Goal: Transaction & Acquisition: Purchase product/service

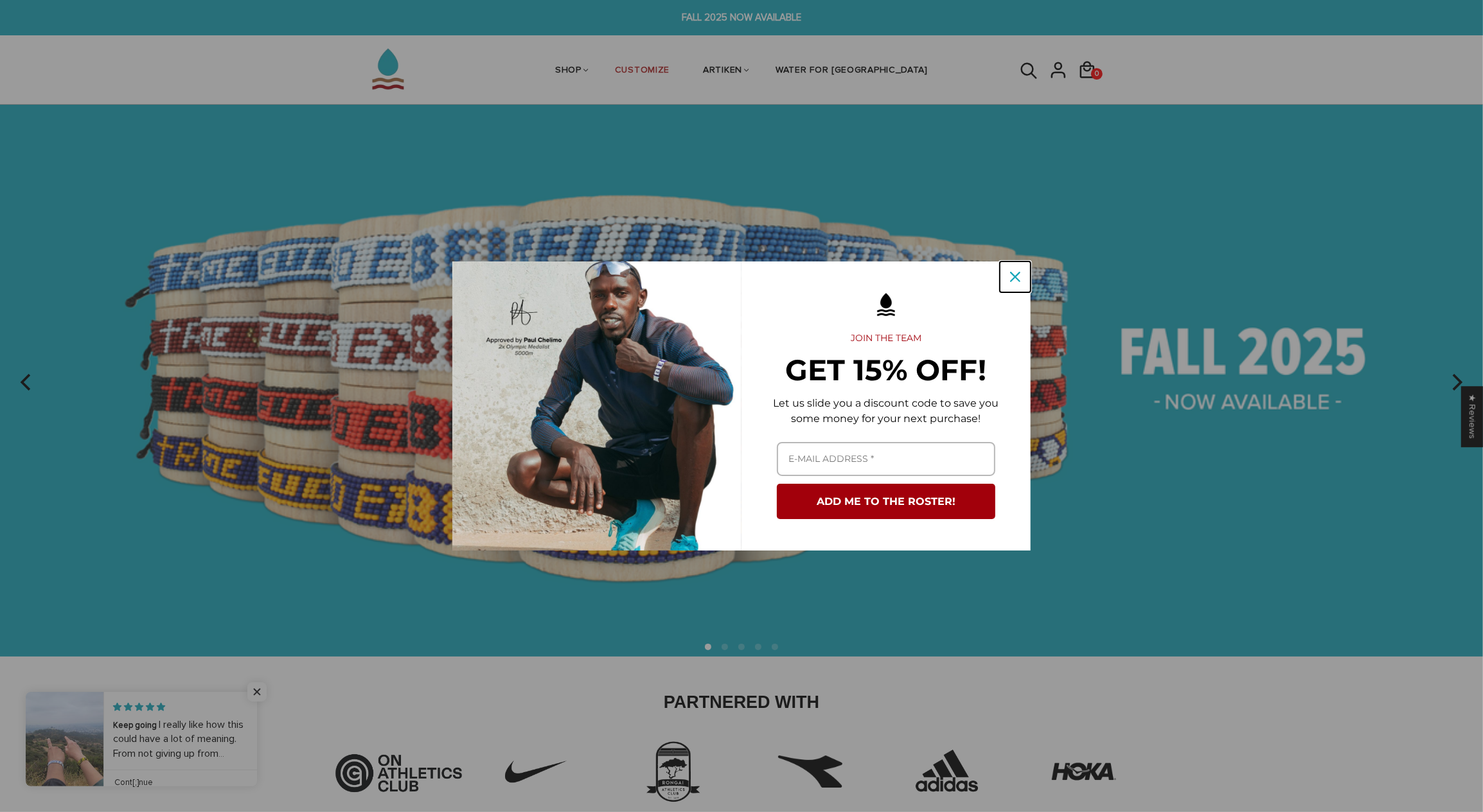
click at [1013, 273] on icon "close icon" at bounding box center [1015, 277] width 11 height 11
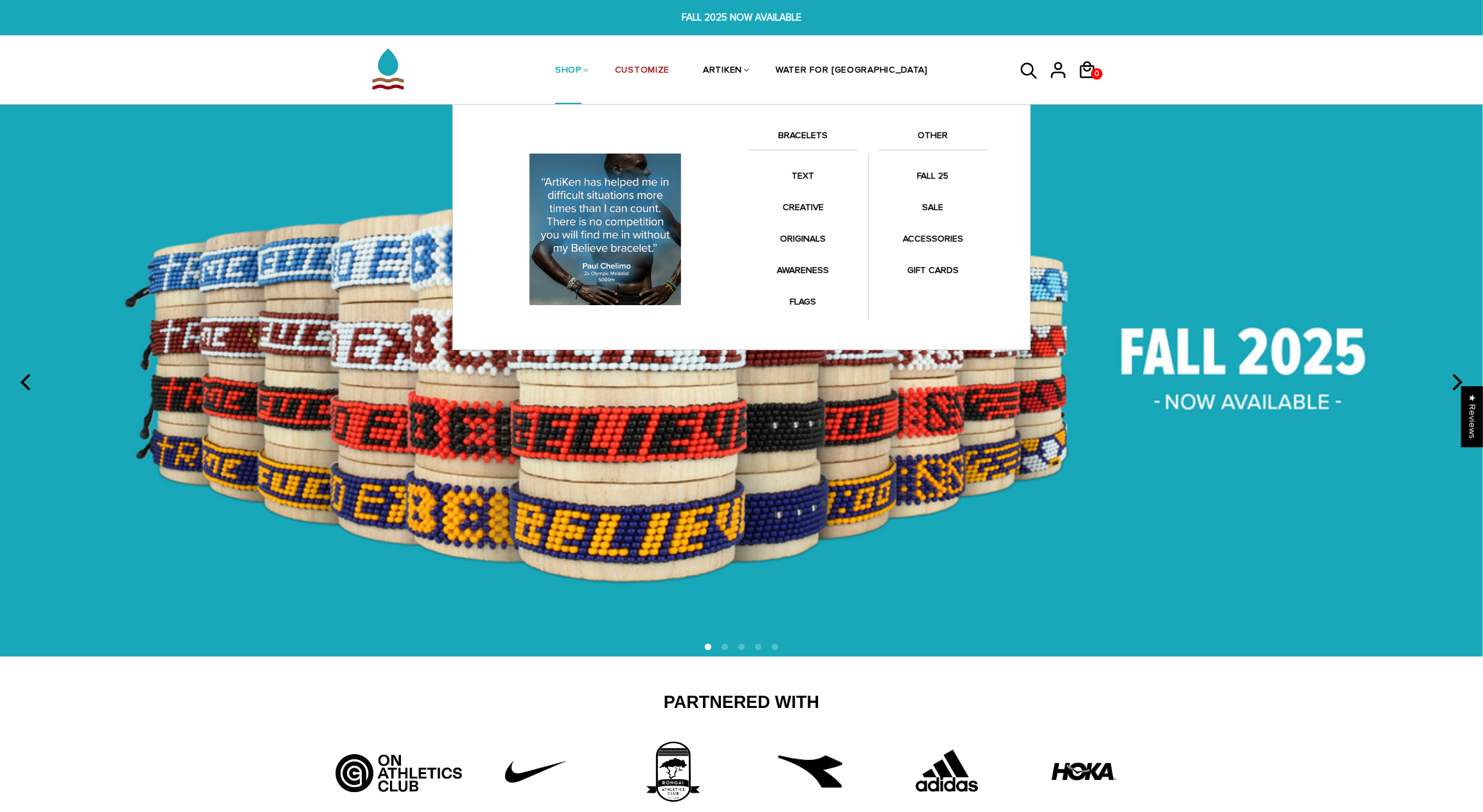
click at [581, 66] on link "SHOP" at bounding box center [568, 71] width 26 height 68
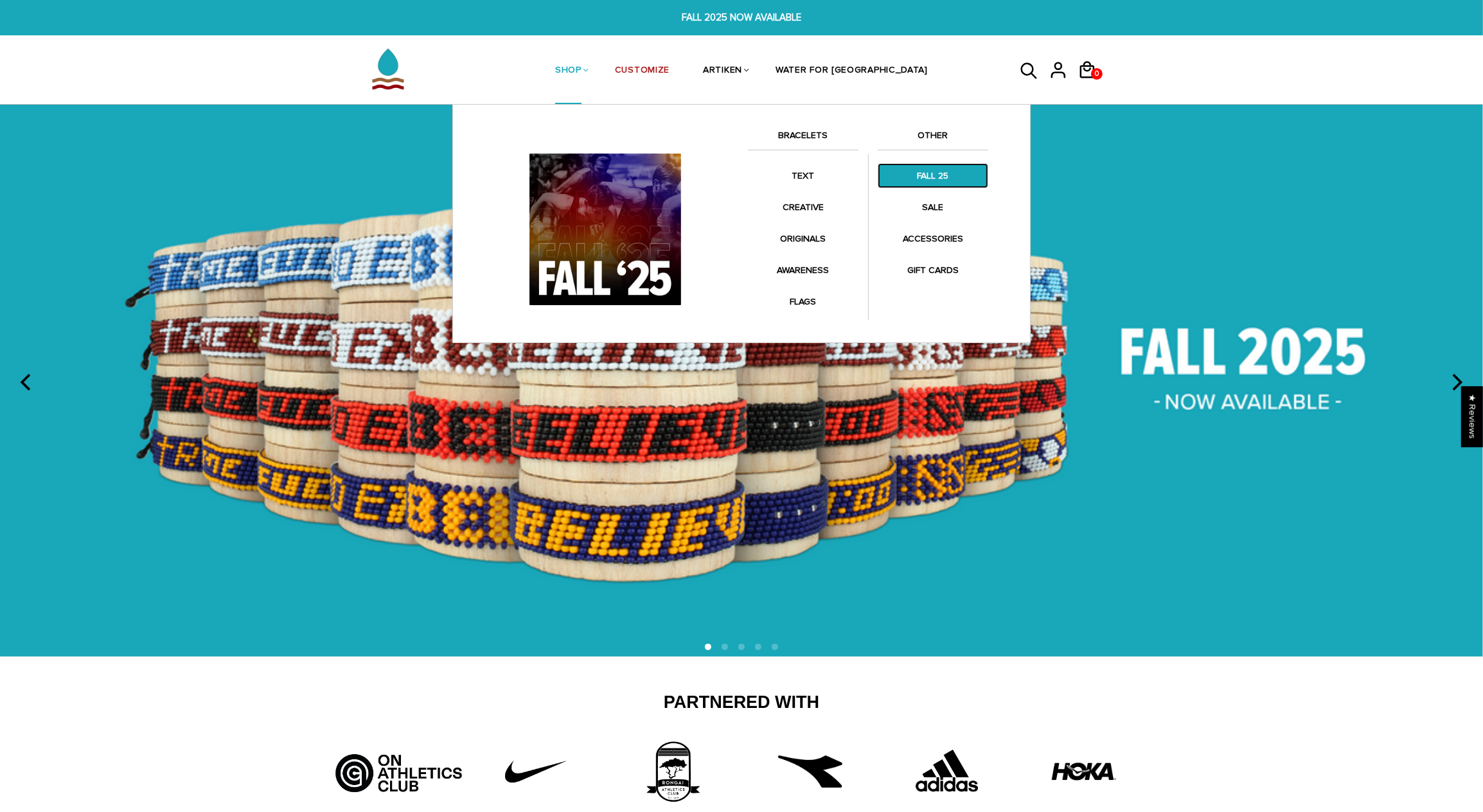
click at [933, 171] on link "FALL 25" at bounding box center [933, 176] width 110 height 25
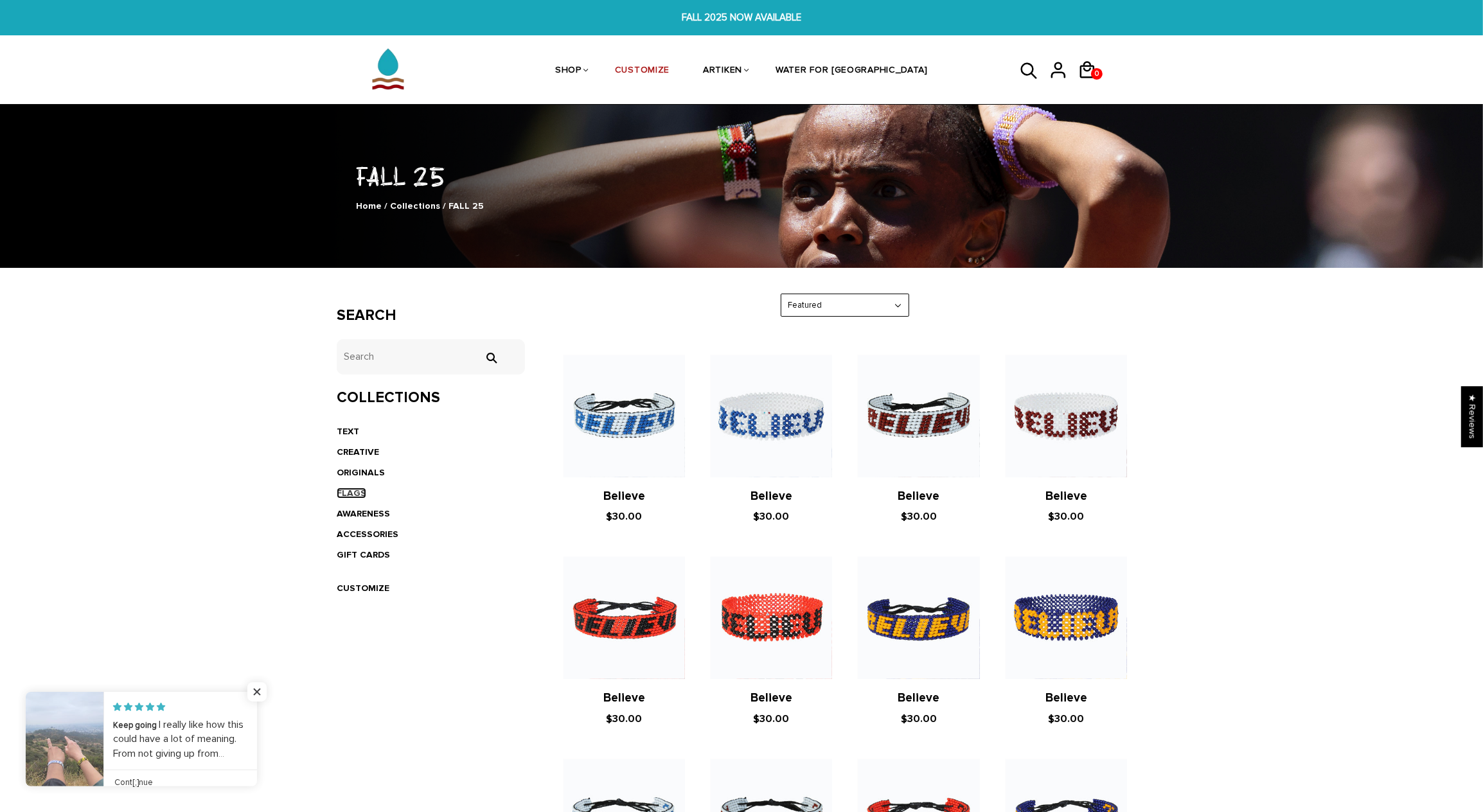
click at [358, 493] on link "FLAGS" at bounding box center [351, 493] width 30 height 11
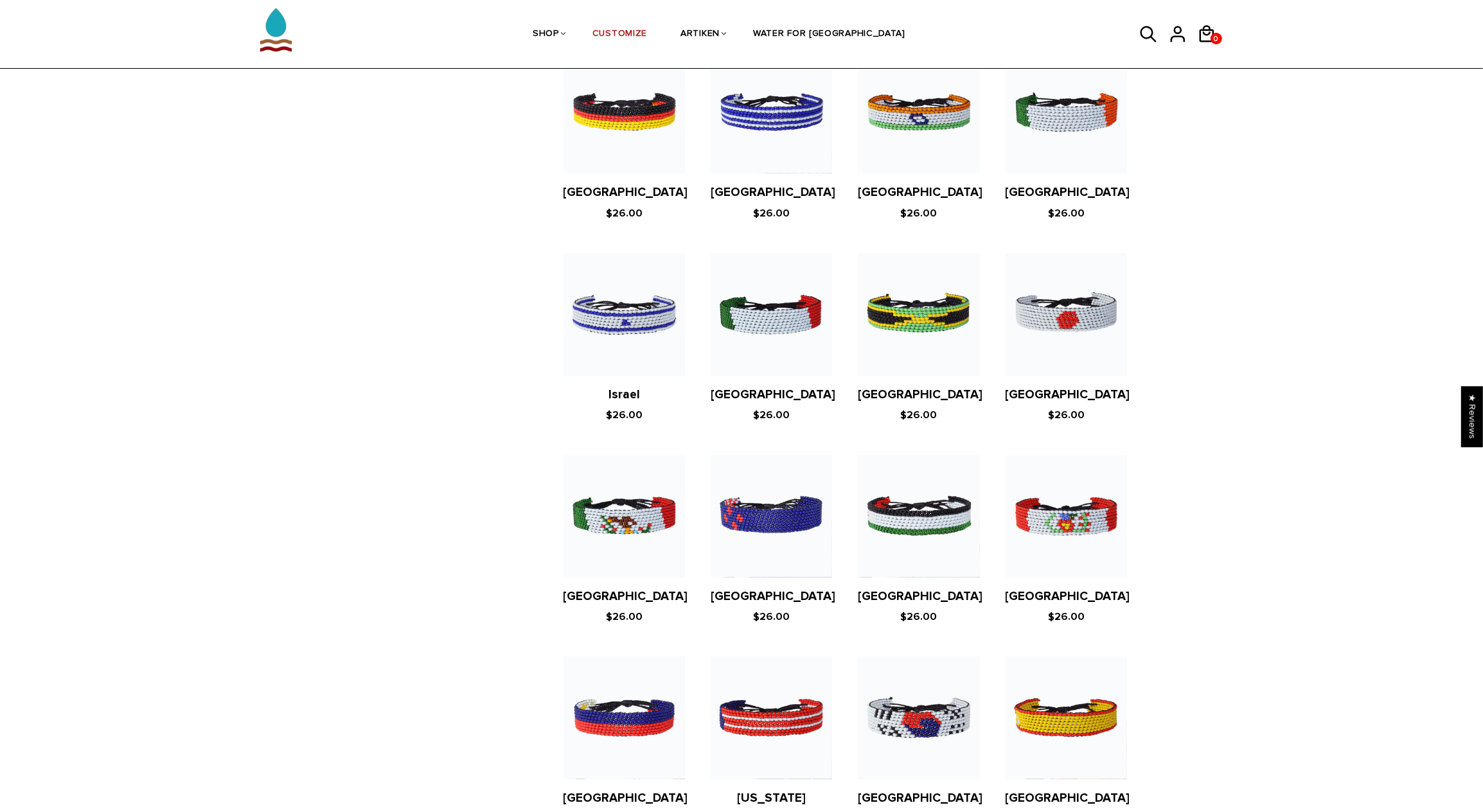
scroll to position [2220, 0]
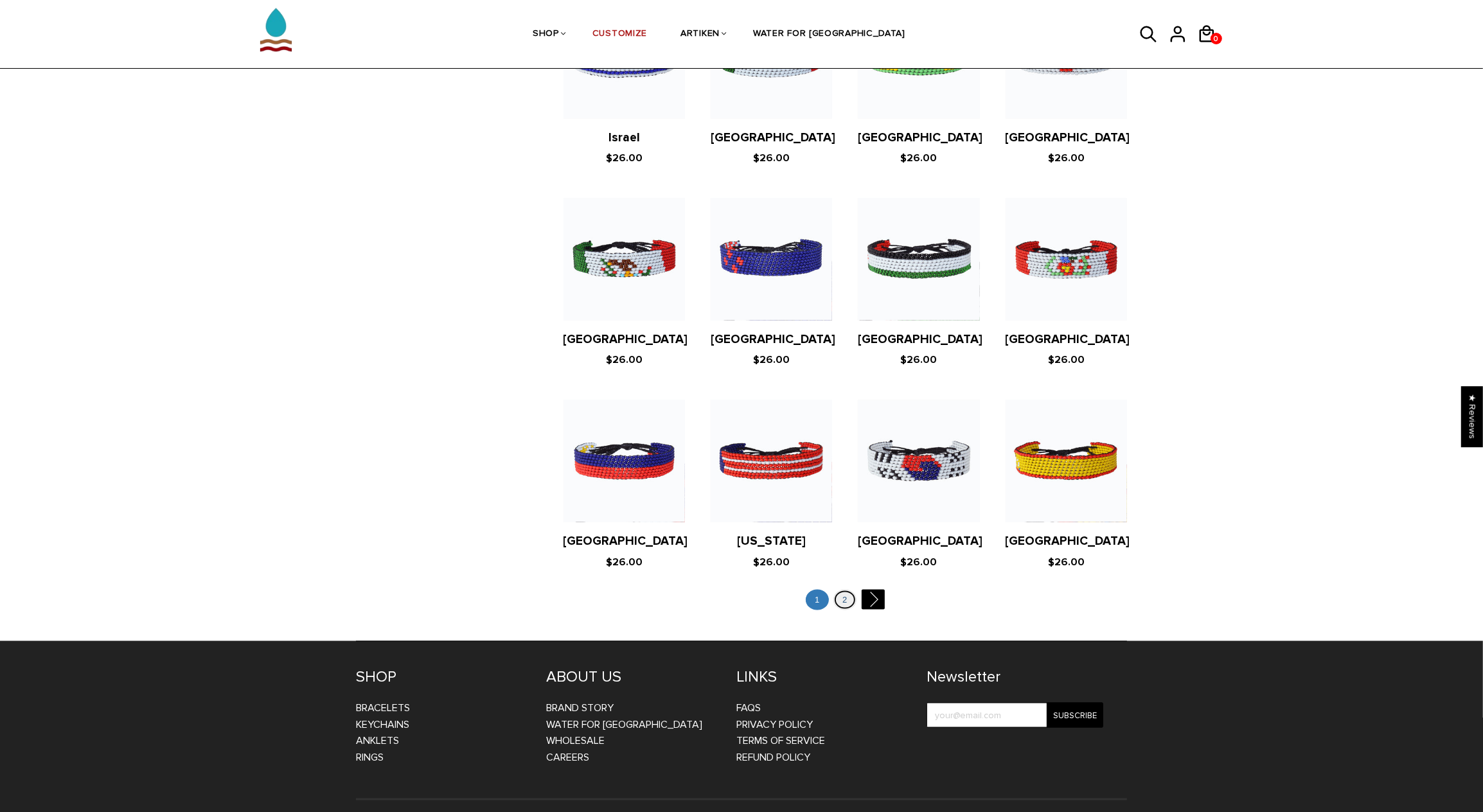
click at [839, 590] on link "2" at bounding box center [845, 600] width 23 height 21
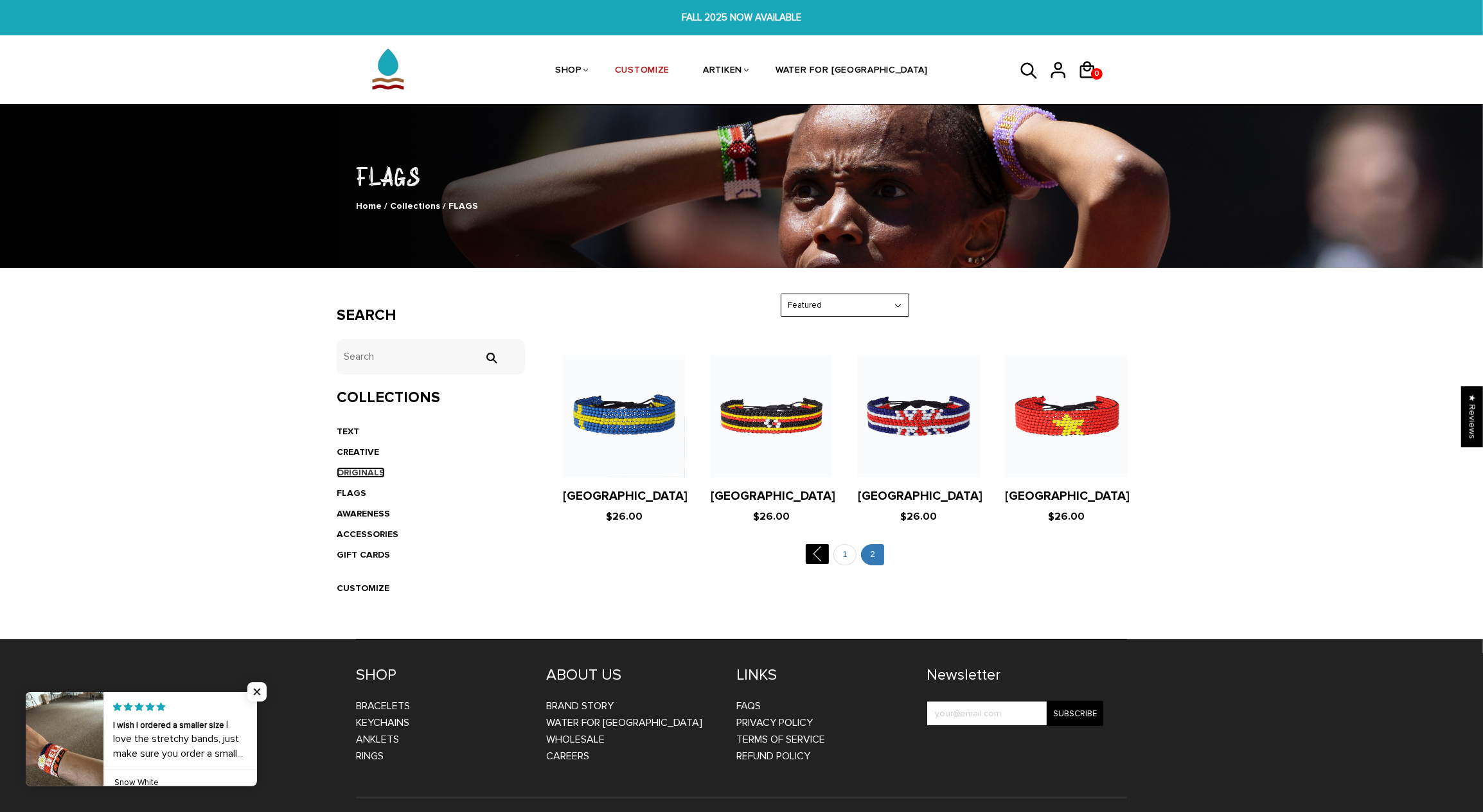
click at [375, 469] on link "ORIGINALS" at bounding box center [360, 472] width 48 height 11
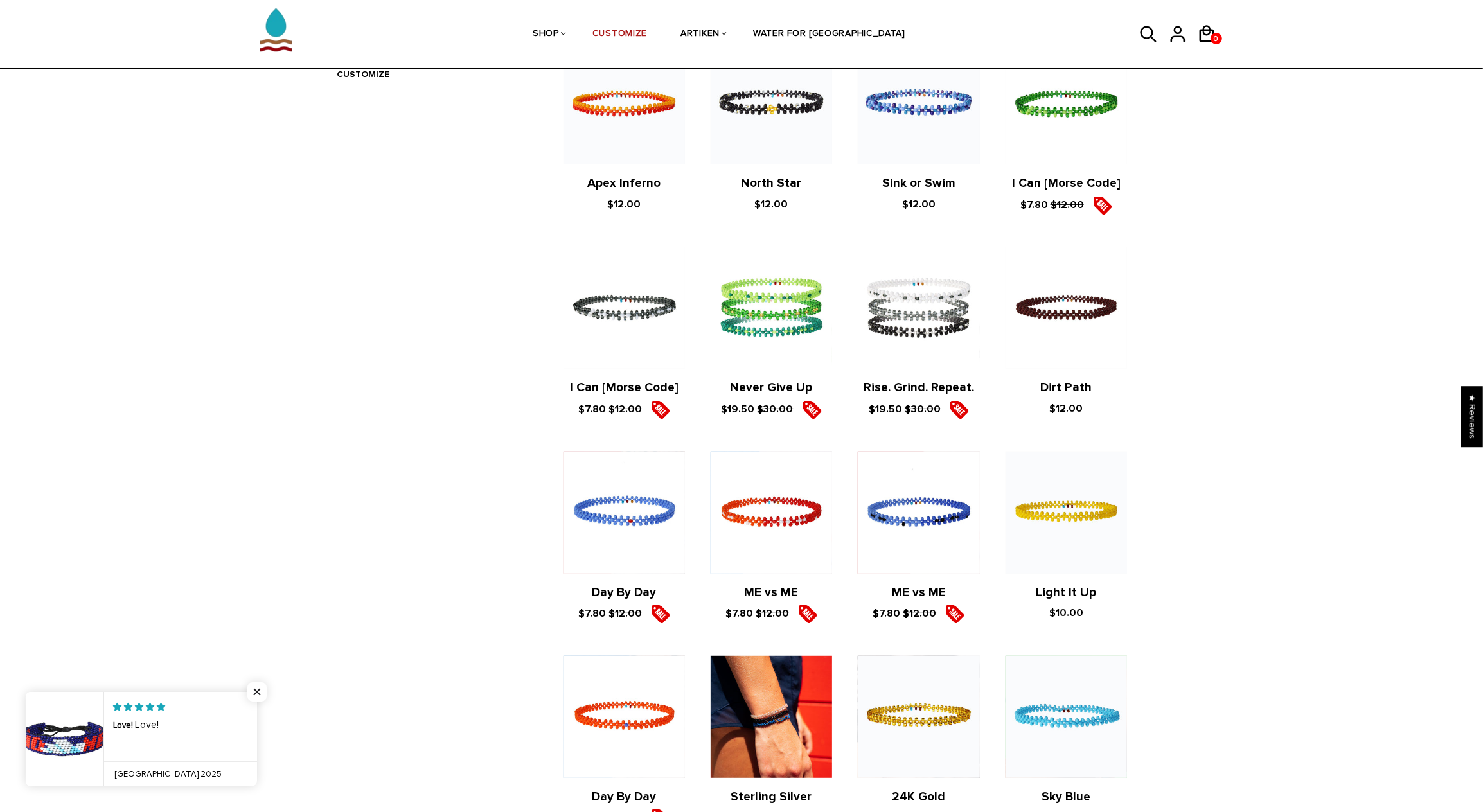
scroll to position [980, 0]
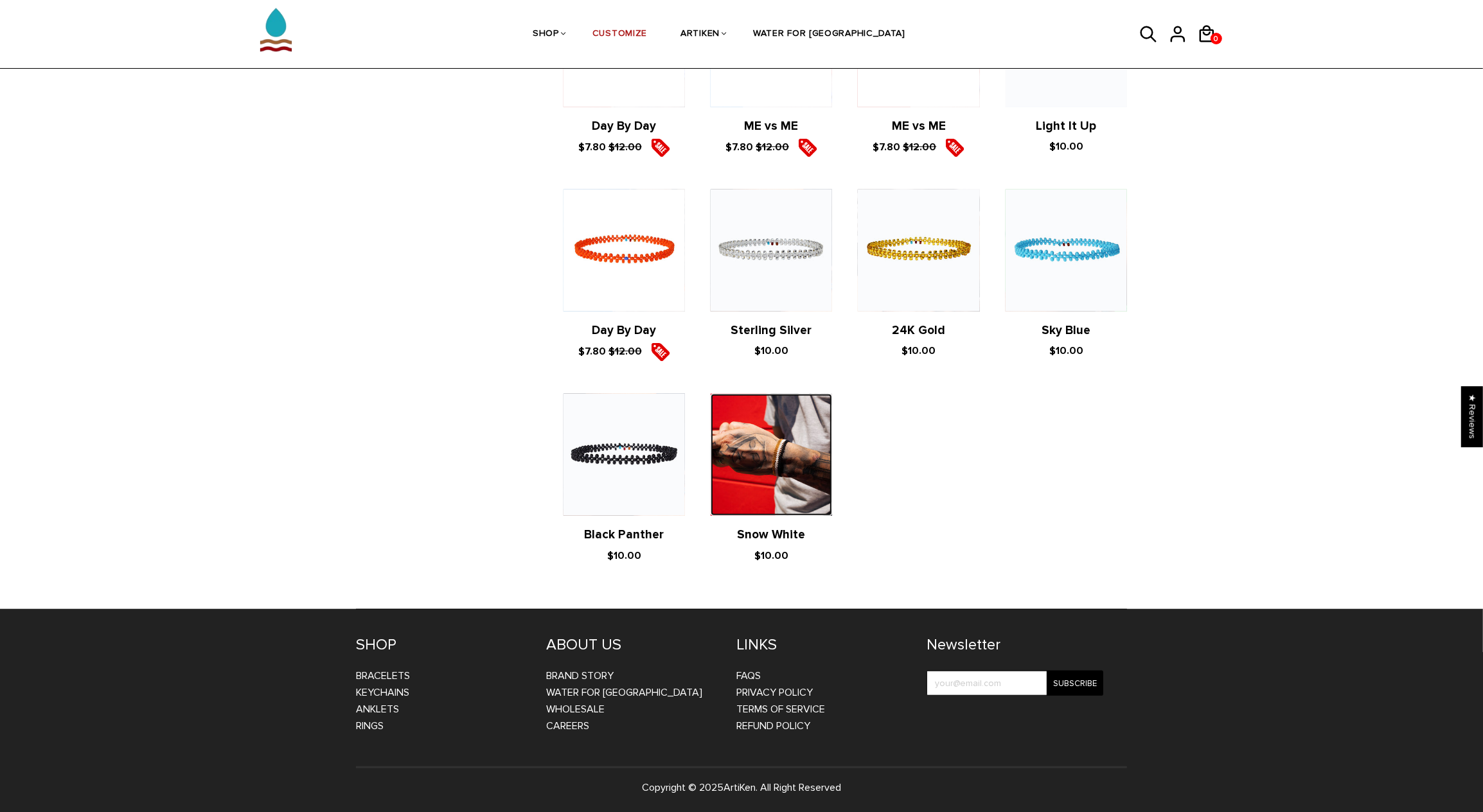
click at [795, 473] on img at bounding box center [771, 454] width 122 height 122
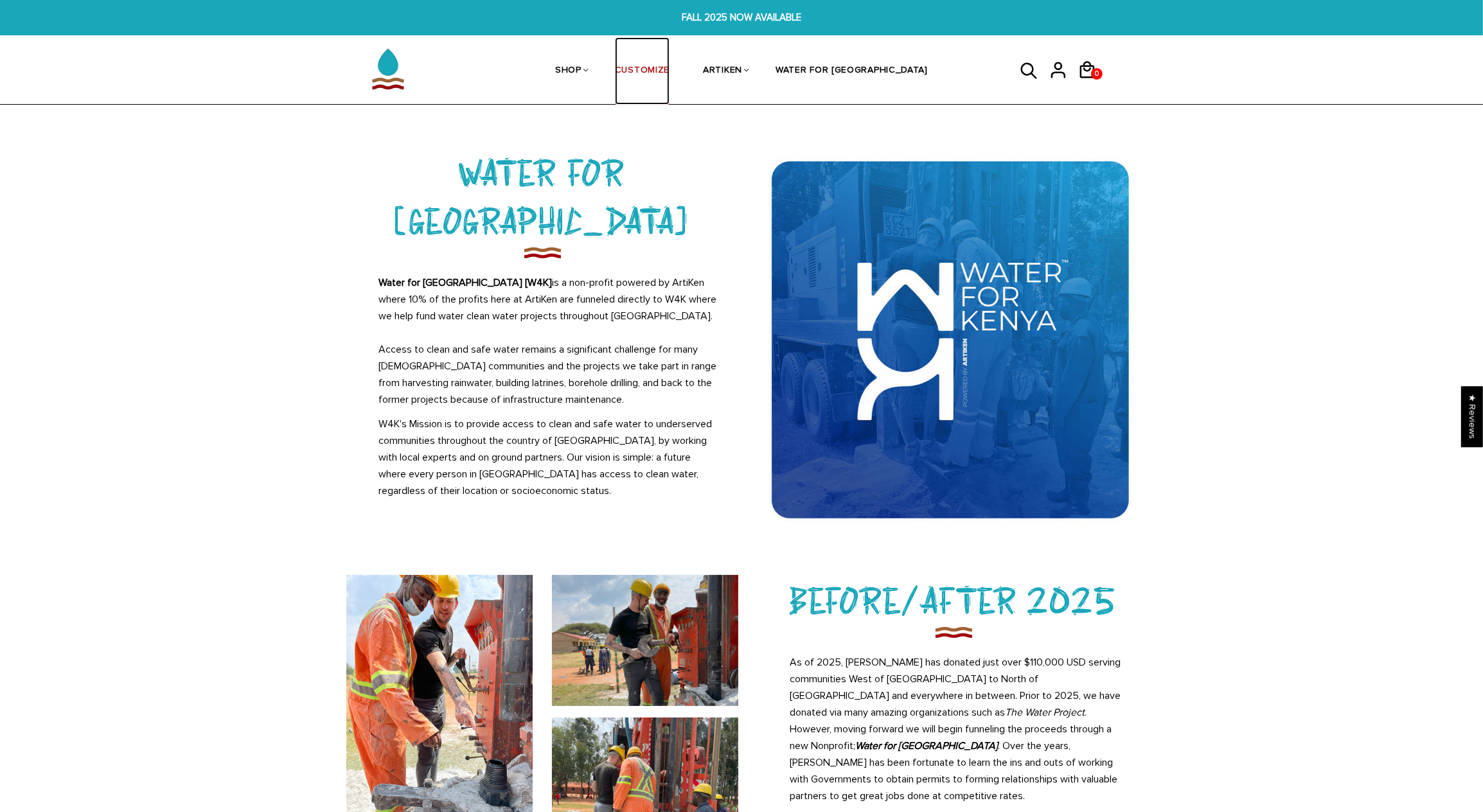
click at [669, 72] on link "CUSTOMIZE" at bounding box center [642, 71] width 55 height 68
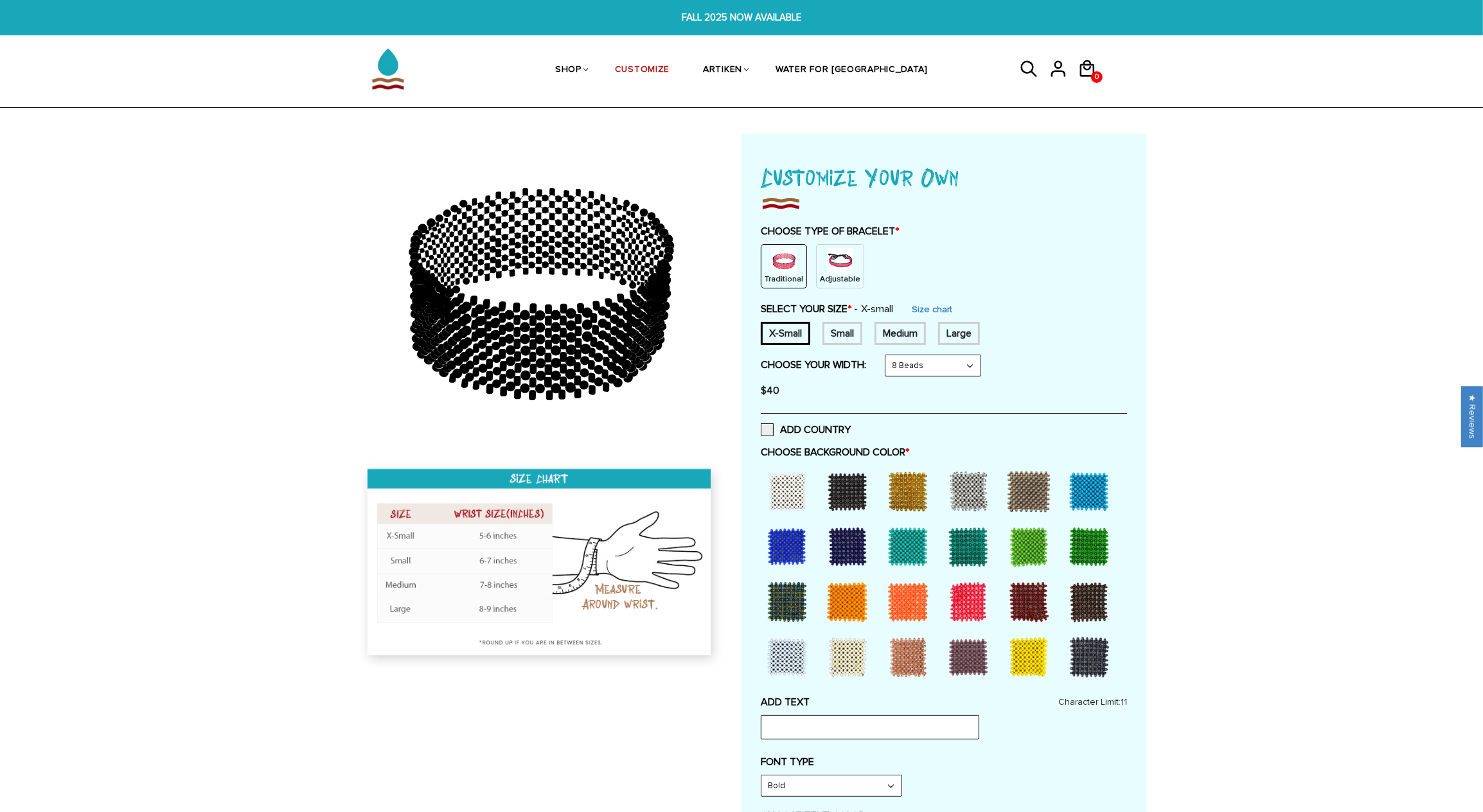
click at [855, 649] on div at bounding box center [847, 657] width 52 height 52
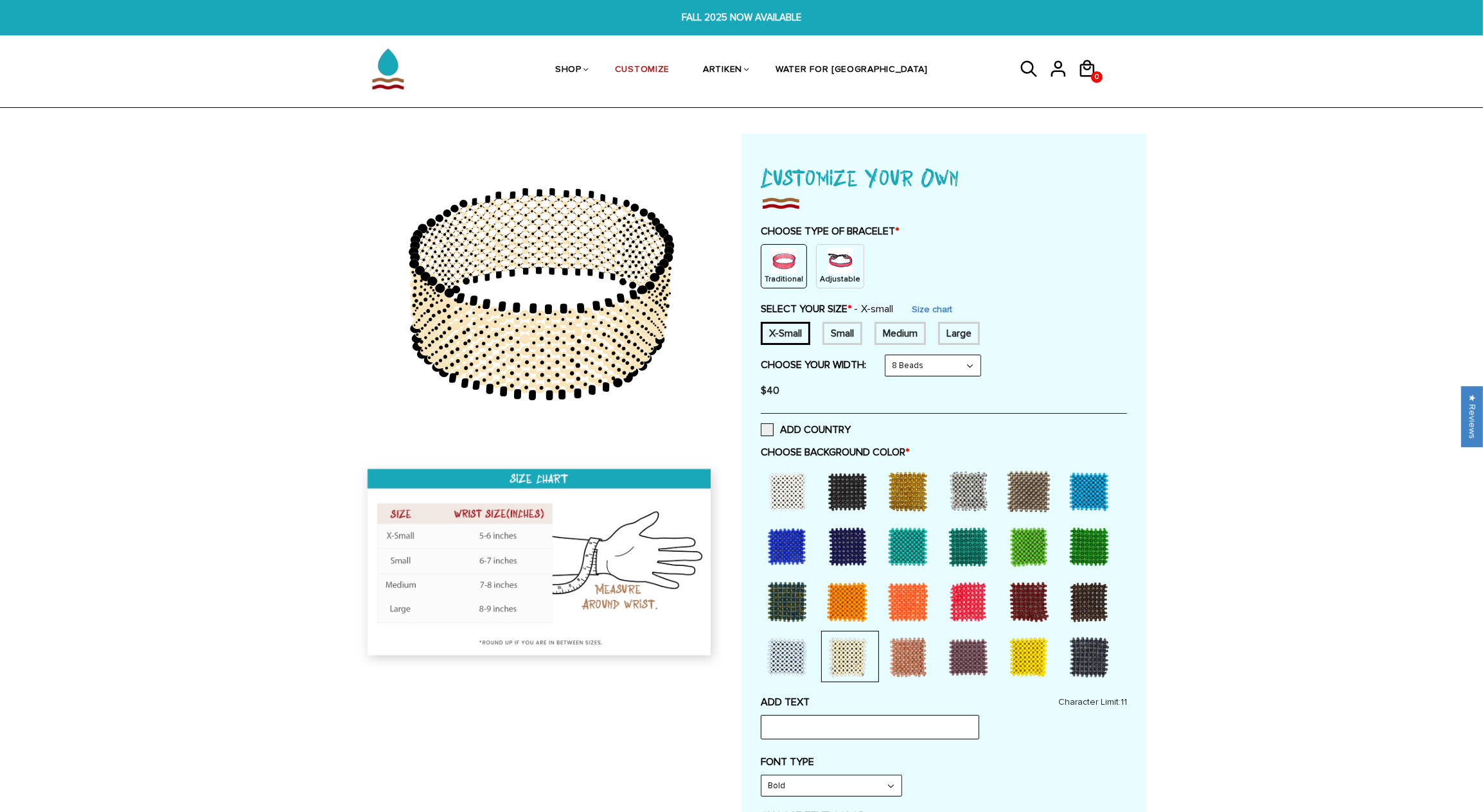
click at [796, 488] on div at bounding box center [787, 491] width 52 height 52
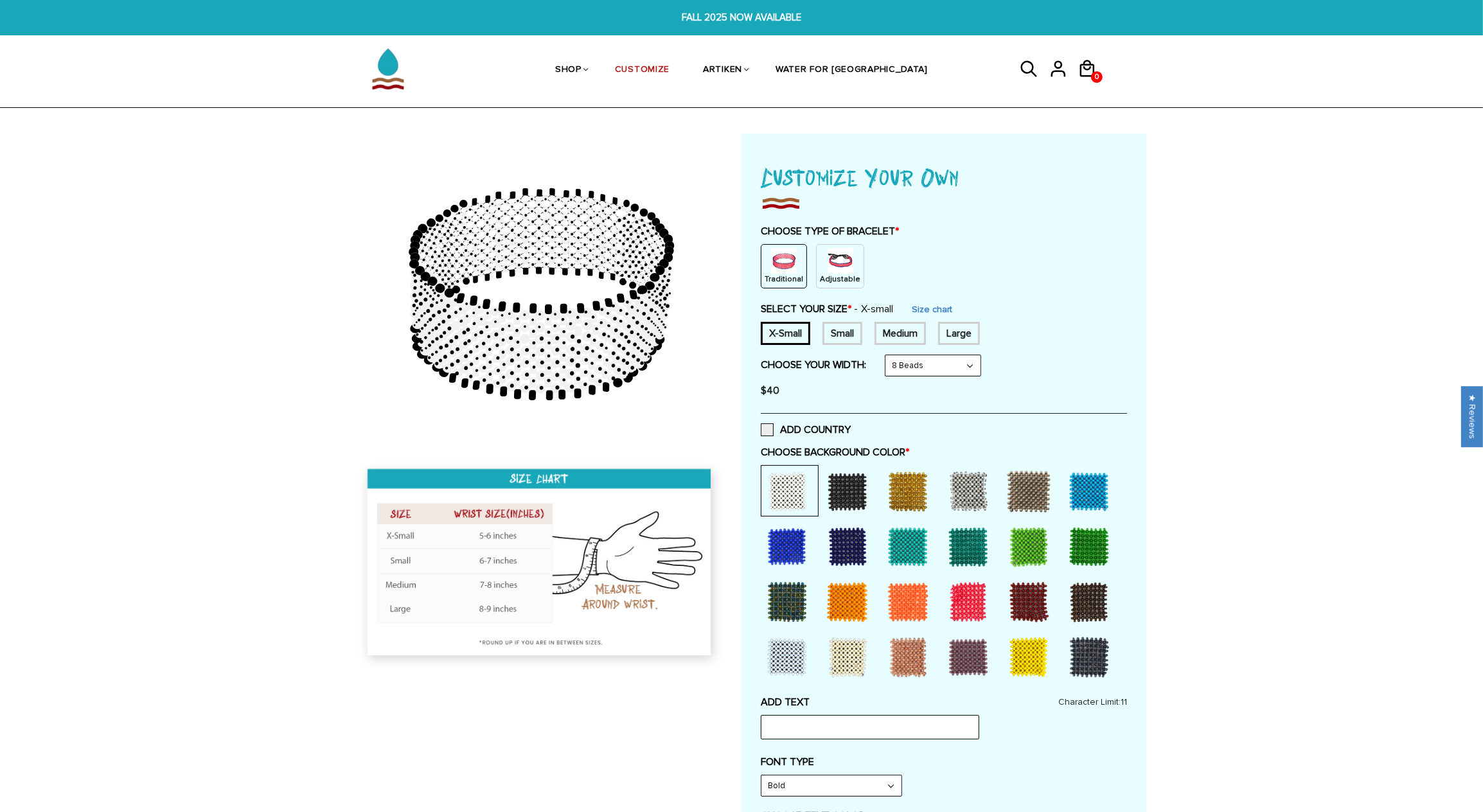
click at [840, 494] on div at bounding box center [847, 491] width 52 height 52
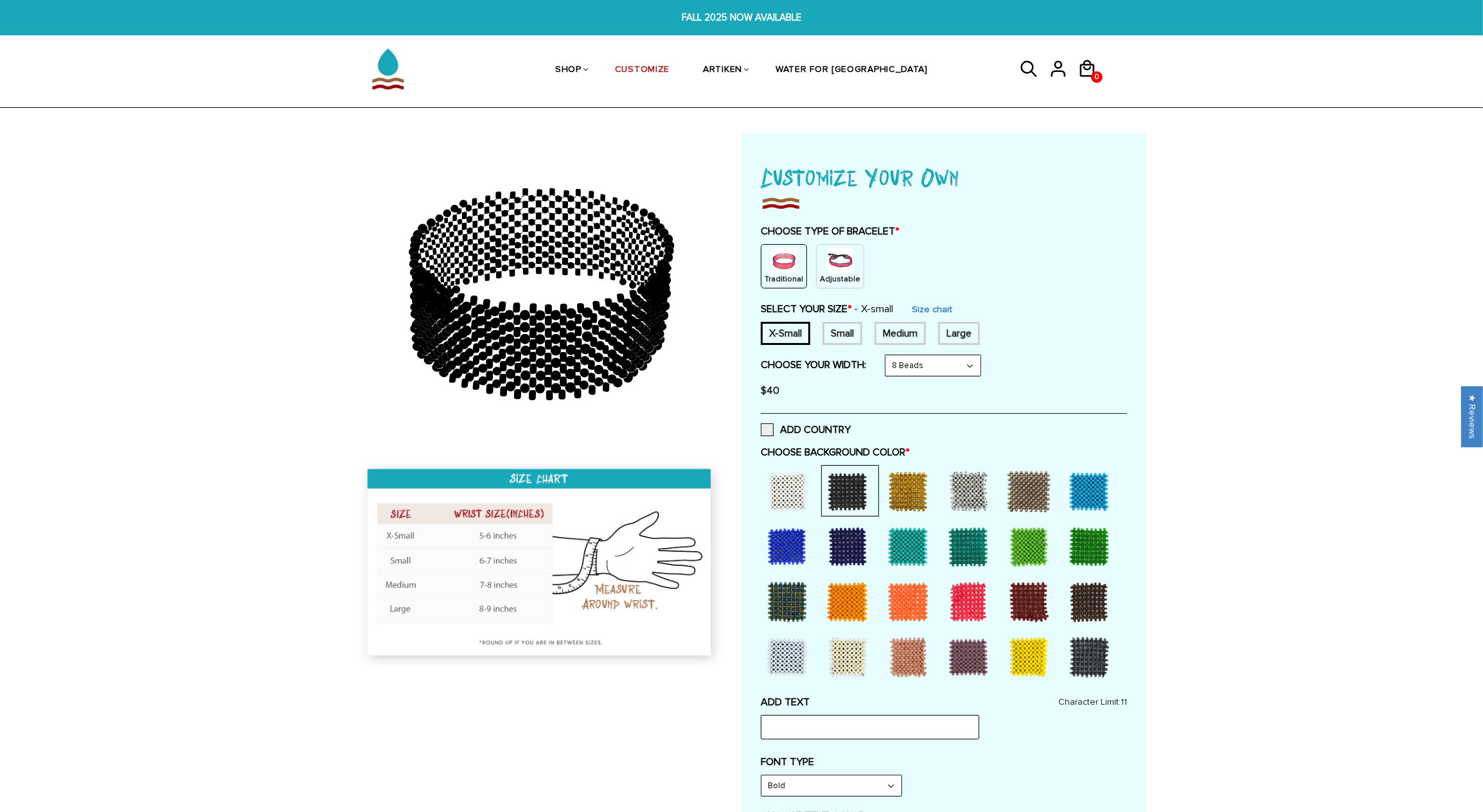
click at [904, 494] on div at bounding box center [908, 491] width 52 height 52
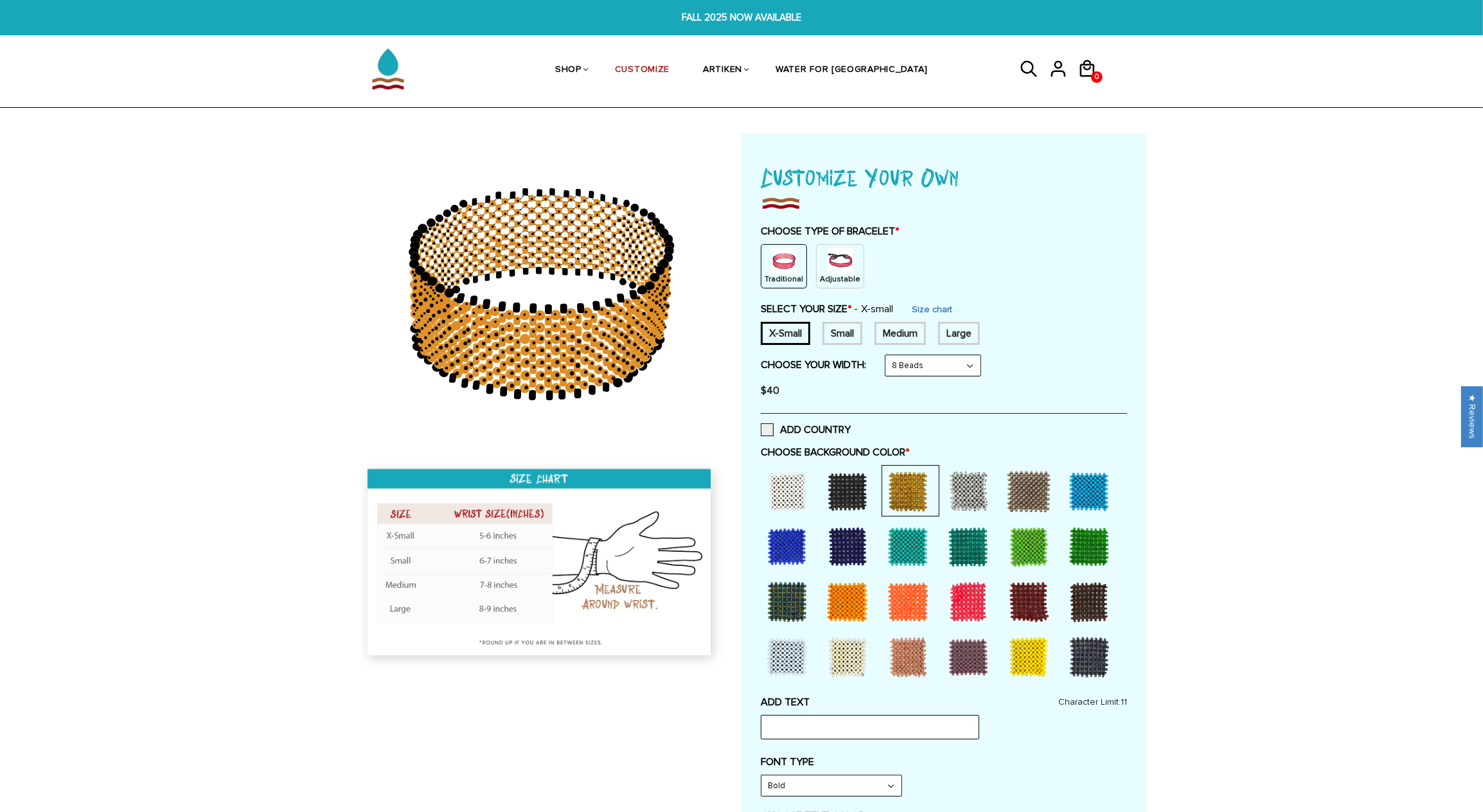
click at [963, 492] on div at bounding box center [968, 491] width 52 height 52
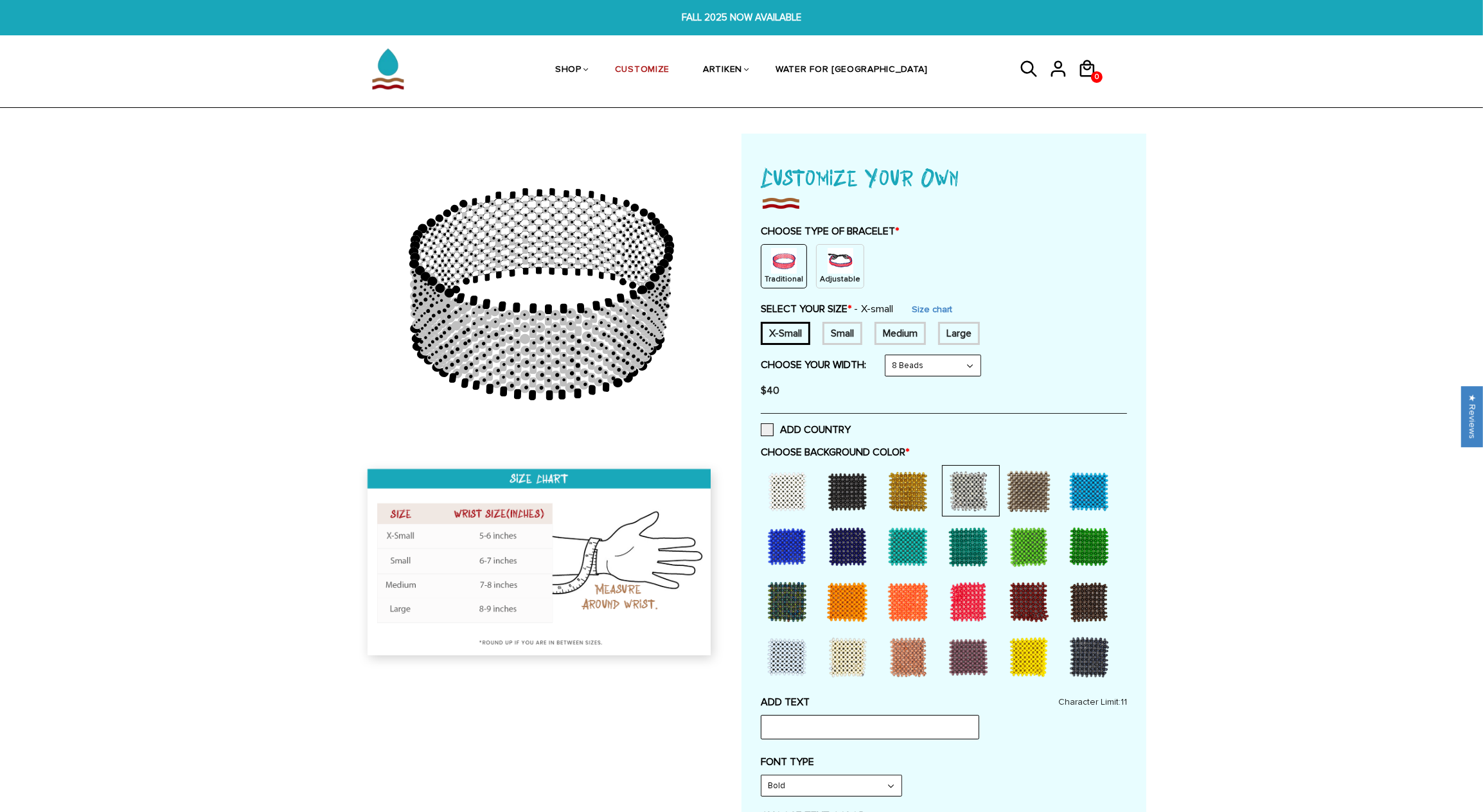
click at [1030, 500] on div at bounding box center [1029, 491] width 52 height 52
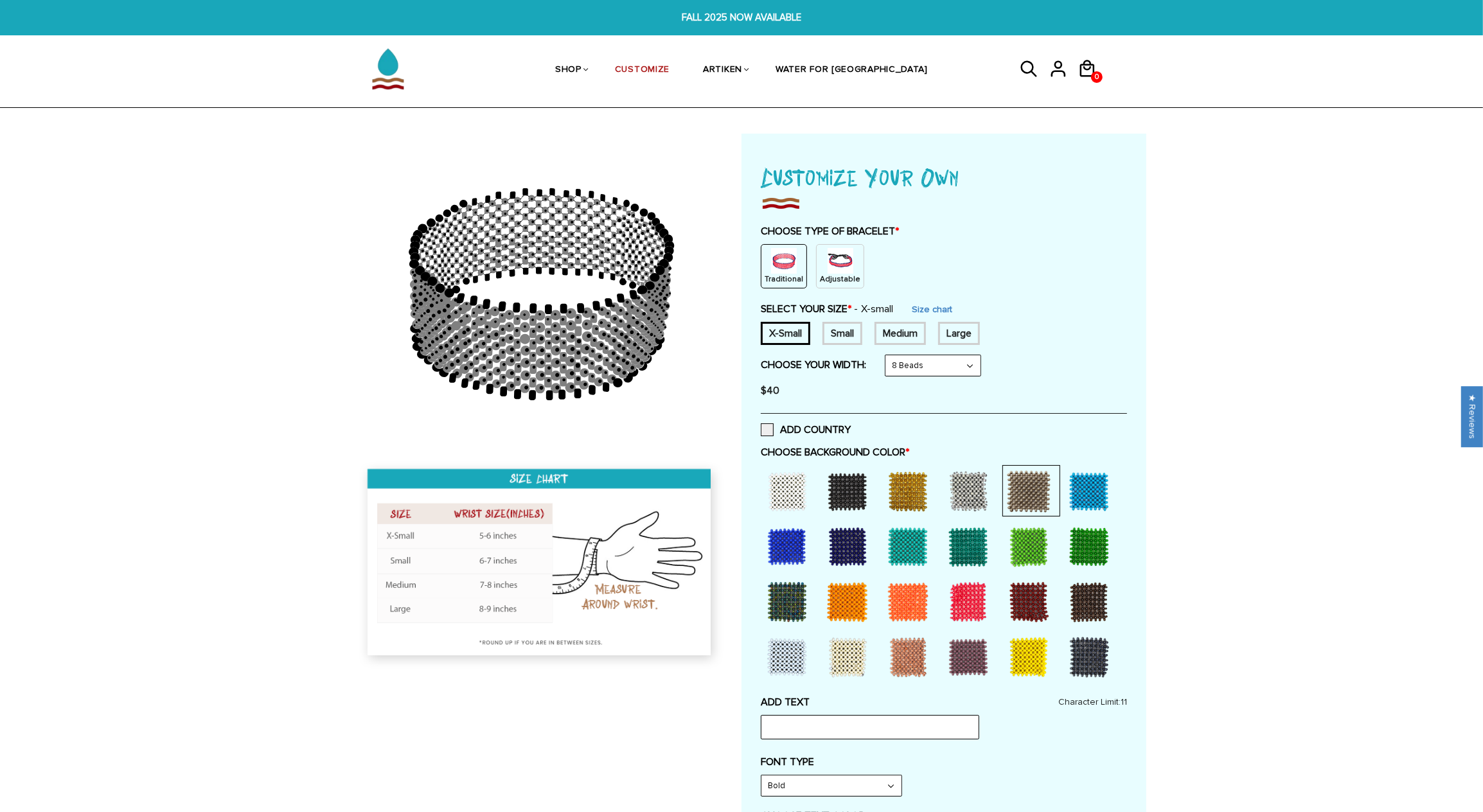
click at [974, 495] on div at bounding box center [968, 491] width 52 height 52
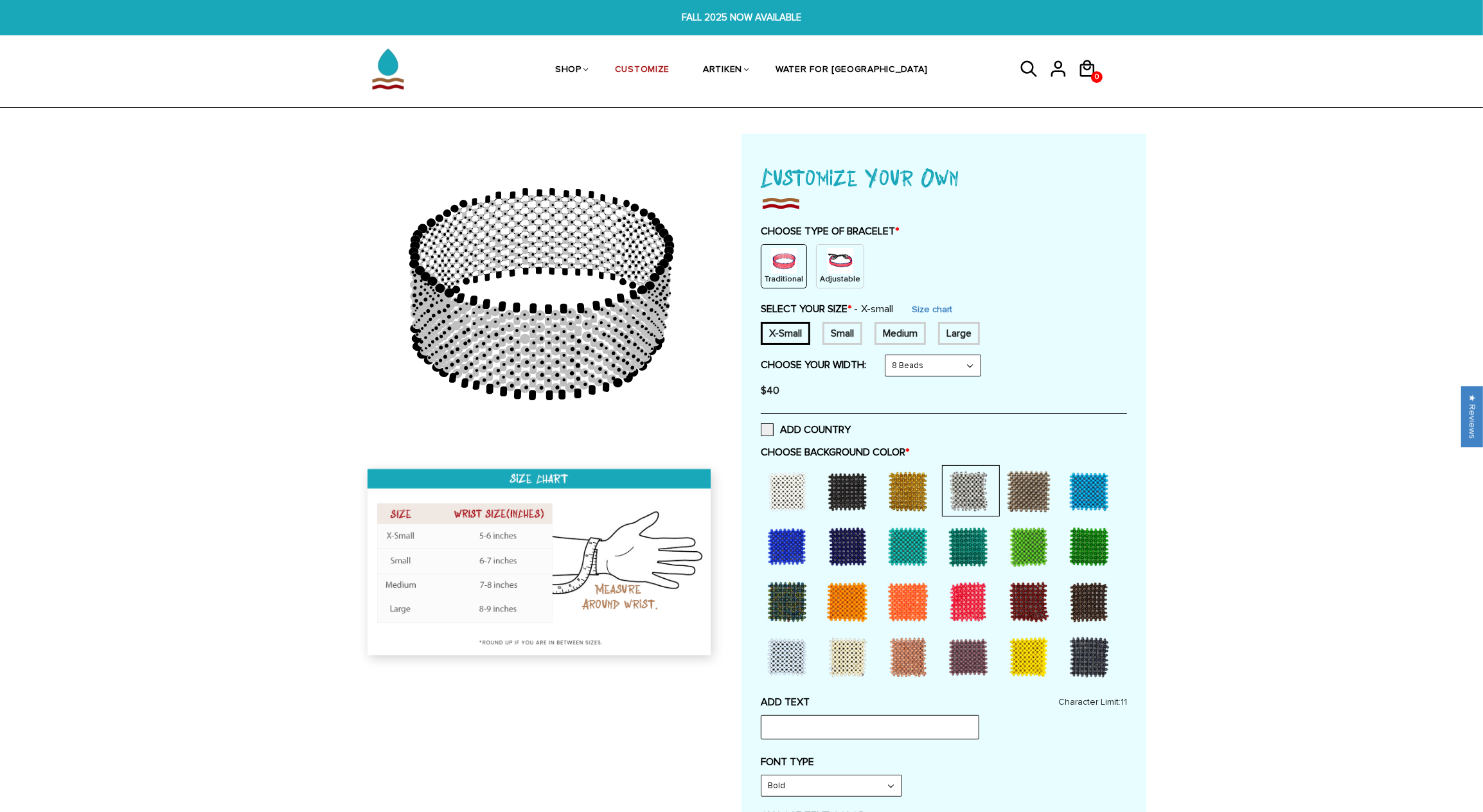
scroll to position [257, 0]
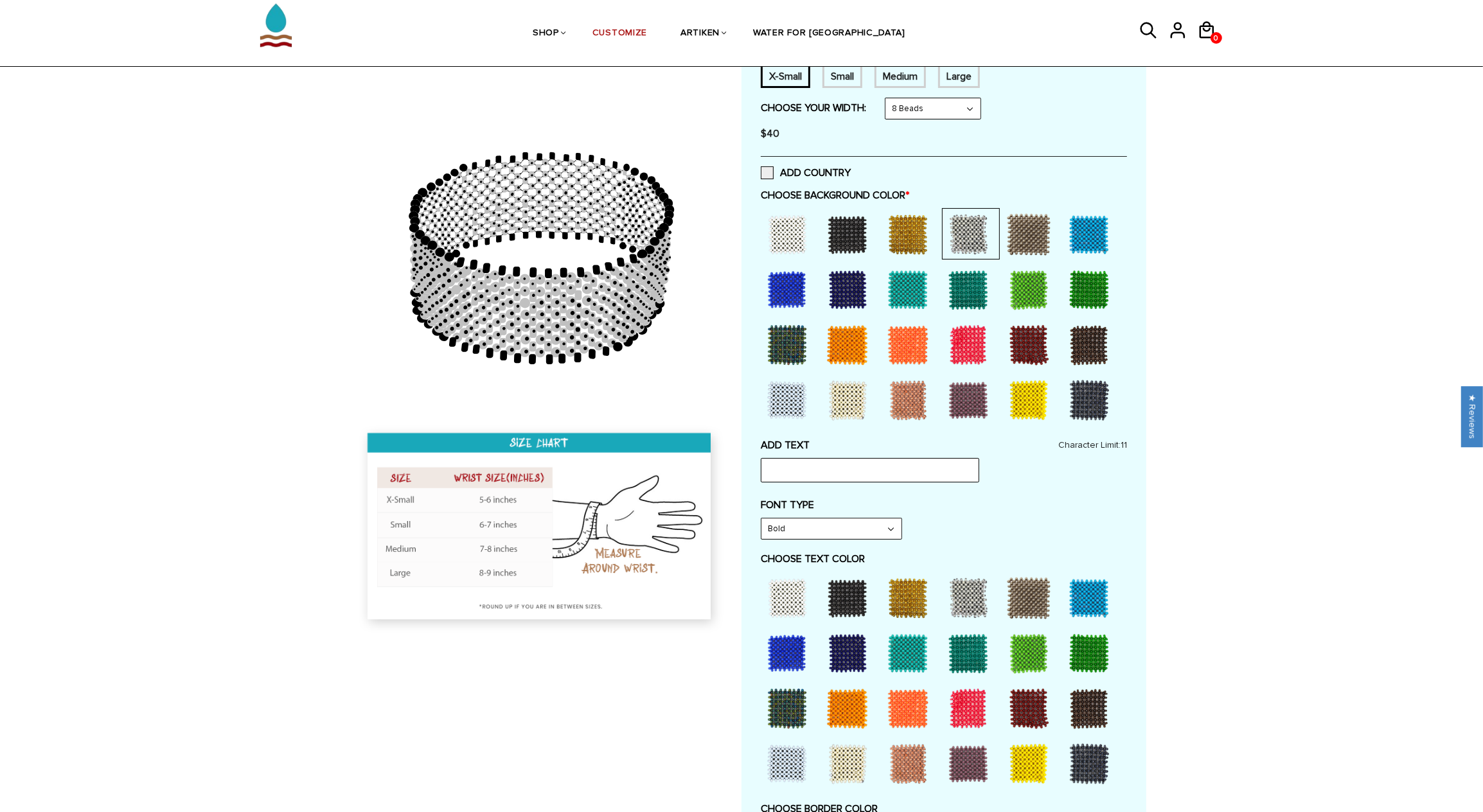
click at [839, 518] on select "Bold" at bounding box center [831, 528] width 140 height 20
click at [839, 521] on select "Bold" at bounding box center [831, 528] width 140 height 20
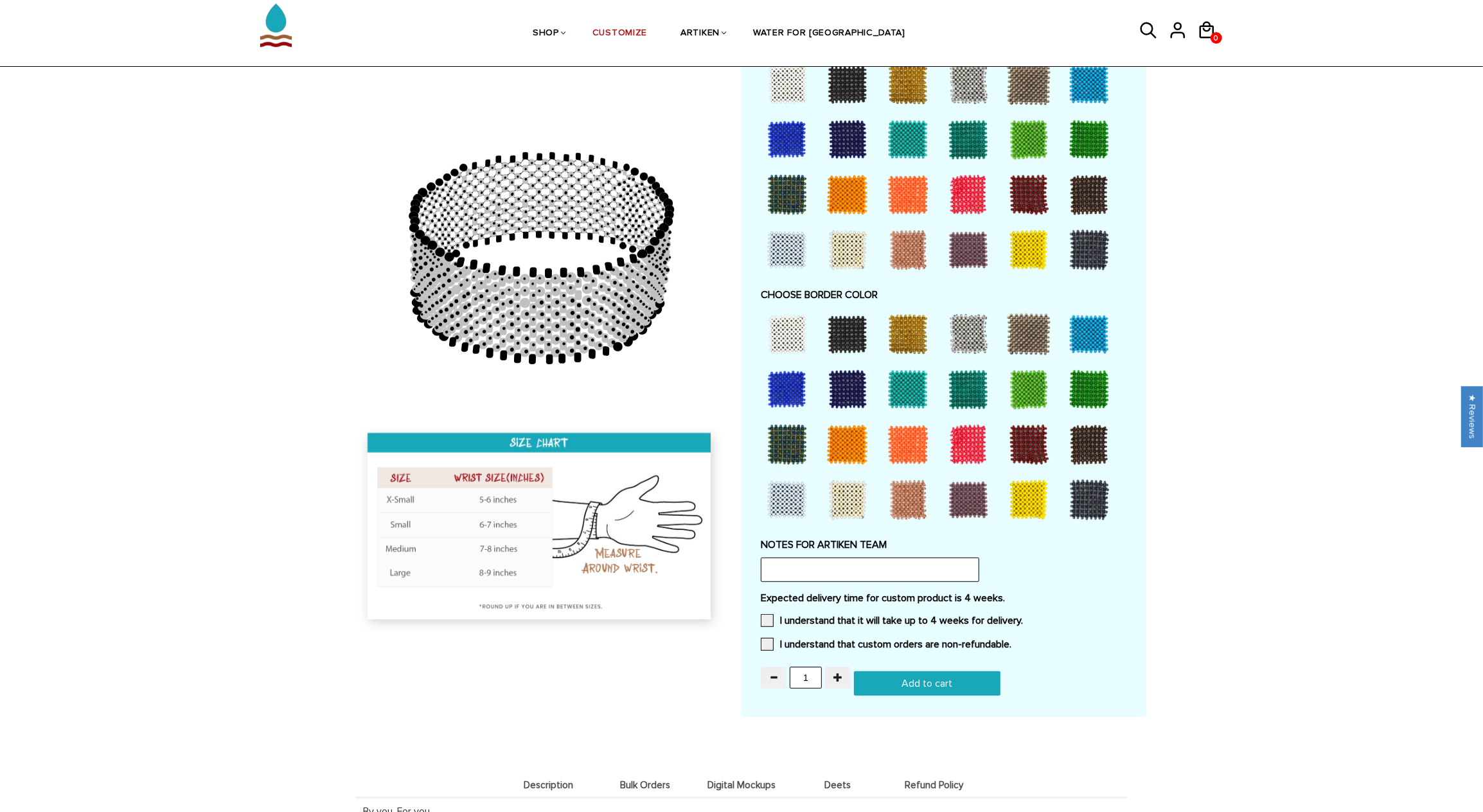
scroll to position [0, 0]
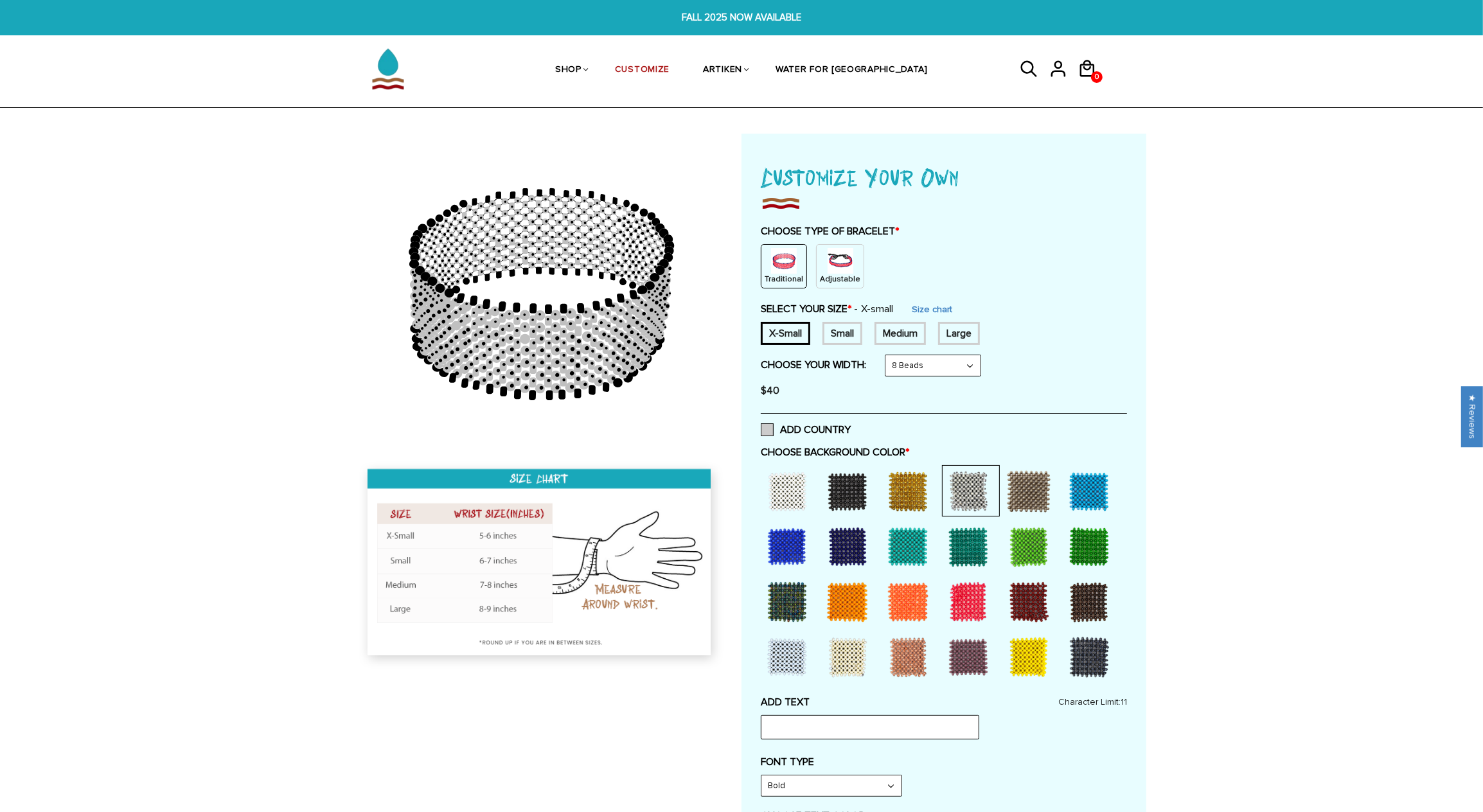
click at [767, 425] on span at bounding box center [767, 429] width 13 height 13
click at [851, 426] on input "ADD COUNTRY" at bounding box center [851, 426] width 0 height 0
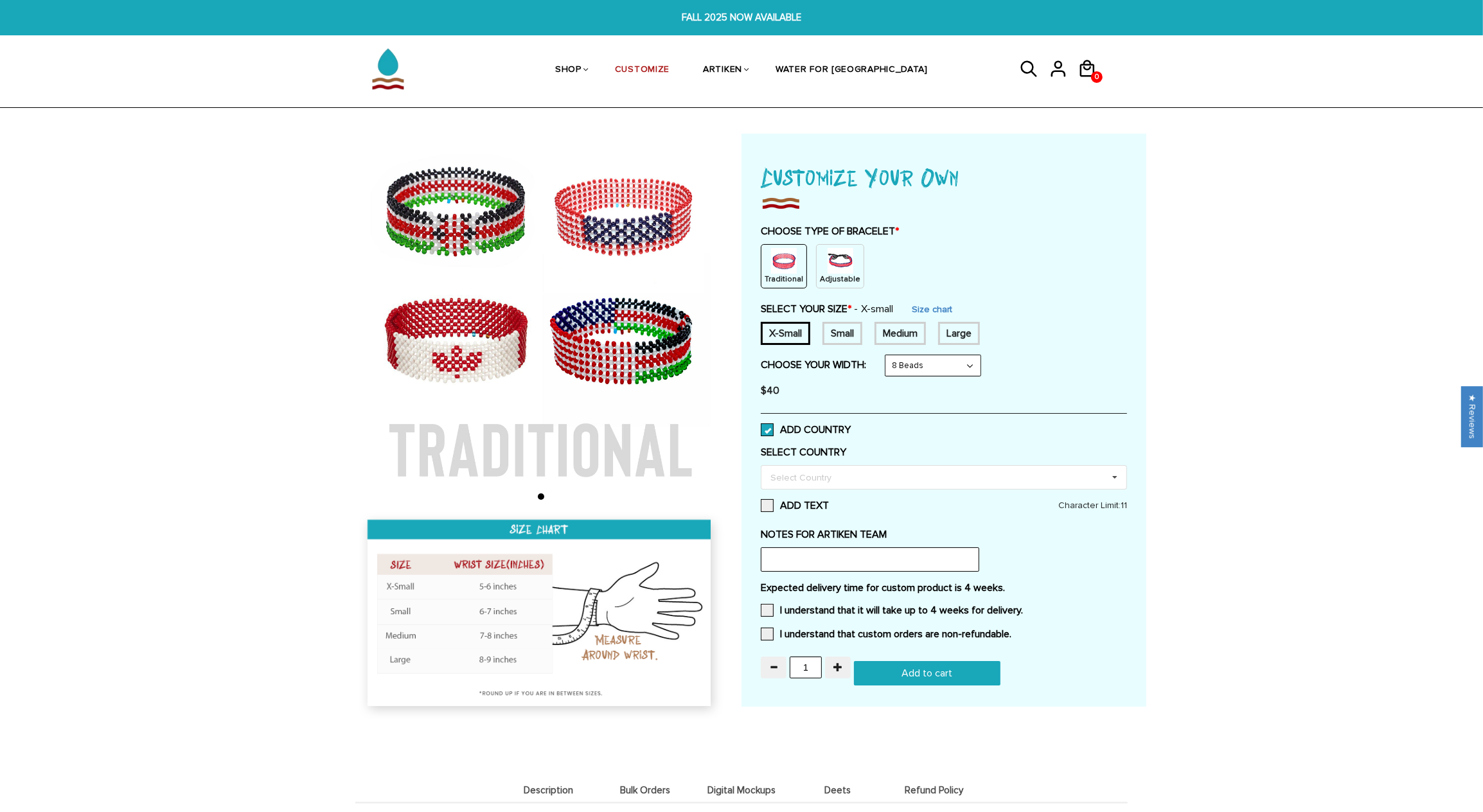
click at [769, 427] on span at bounding box center [767, 429] width 13 height 13
click at [851, 426] on input "ADD COUNTRY" at bounding box center [851, 426] width 0 height 0
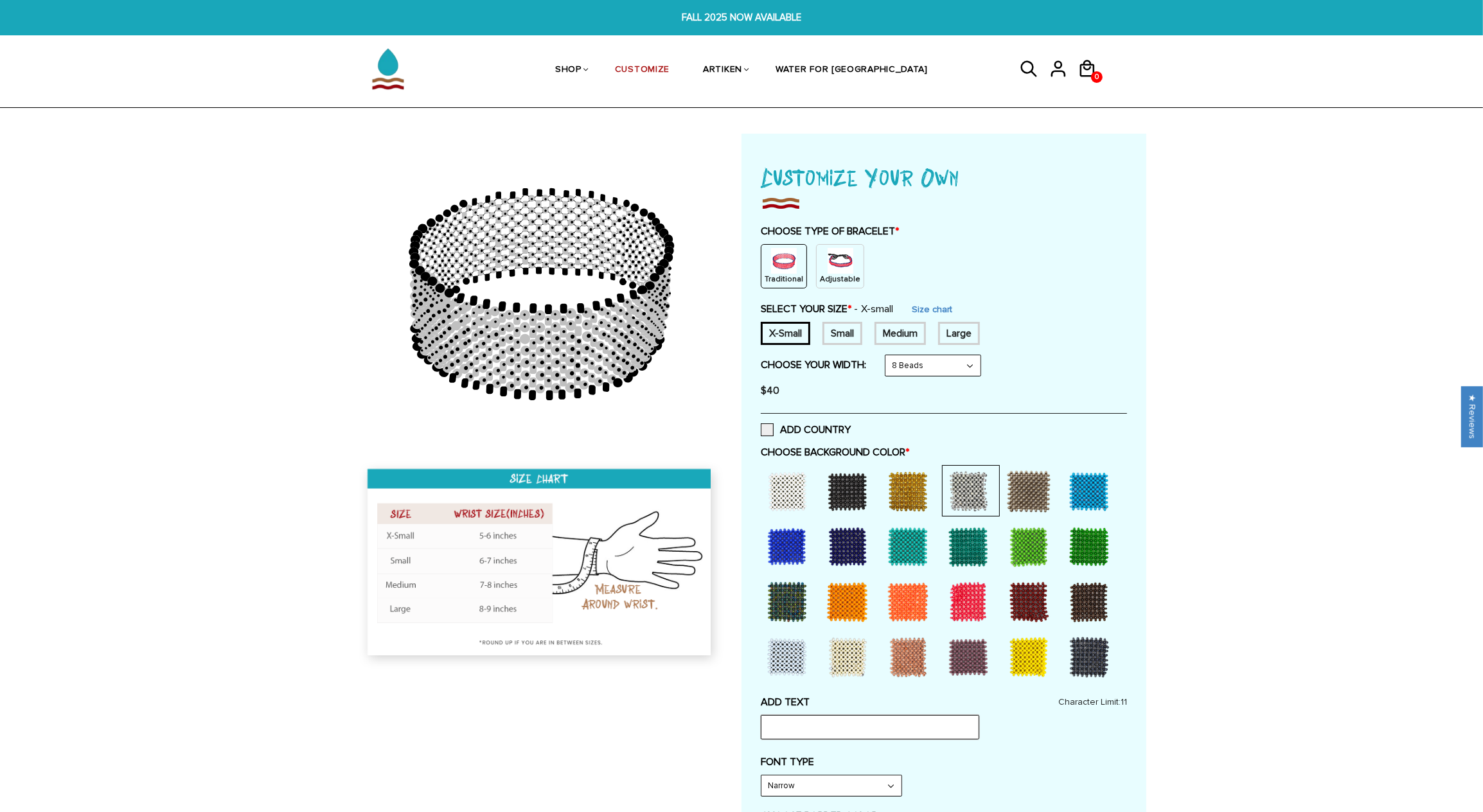
click at [843, 727] on input "text" at bounding box center [870, 727] width 218 height 24
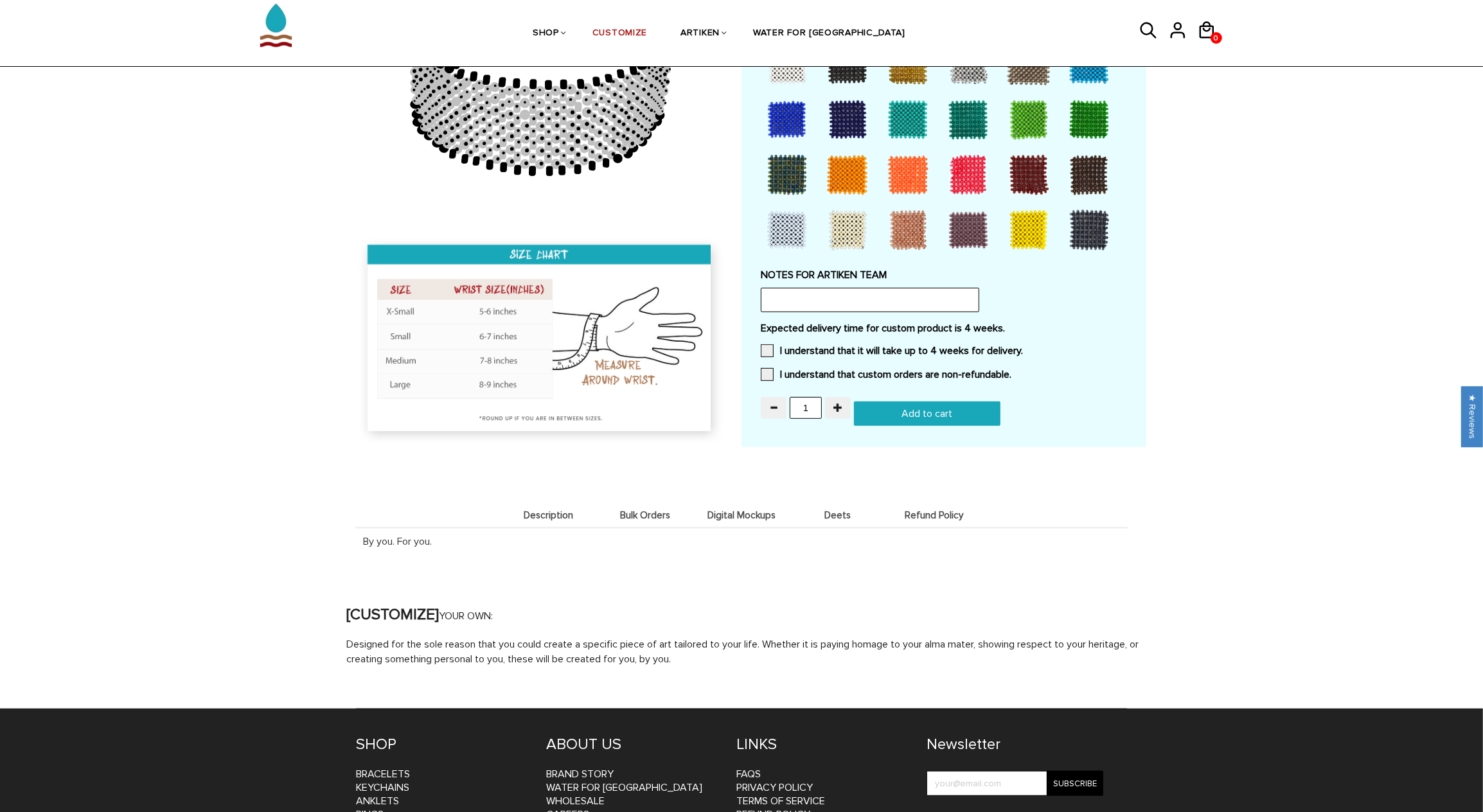
scroll to position [869, 0]
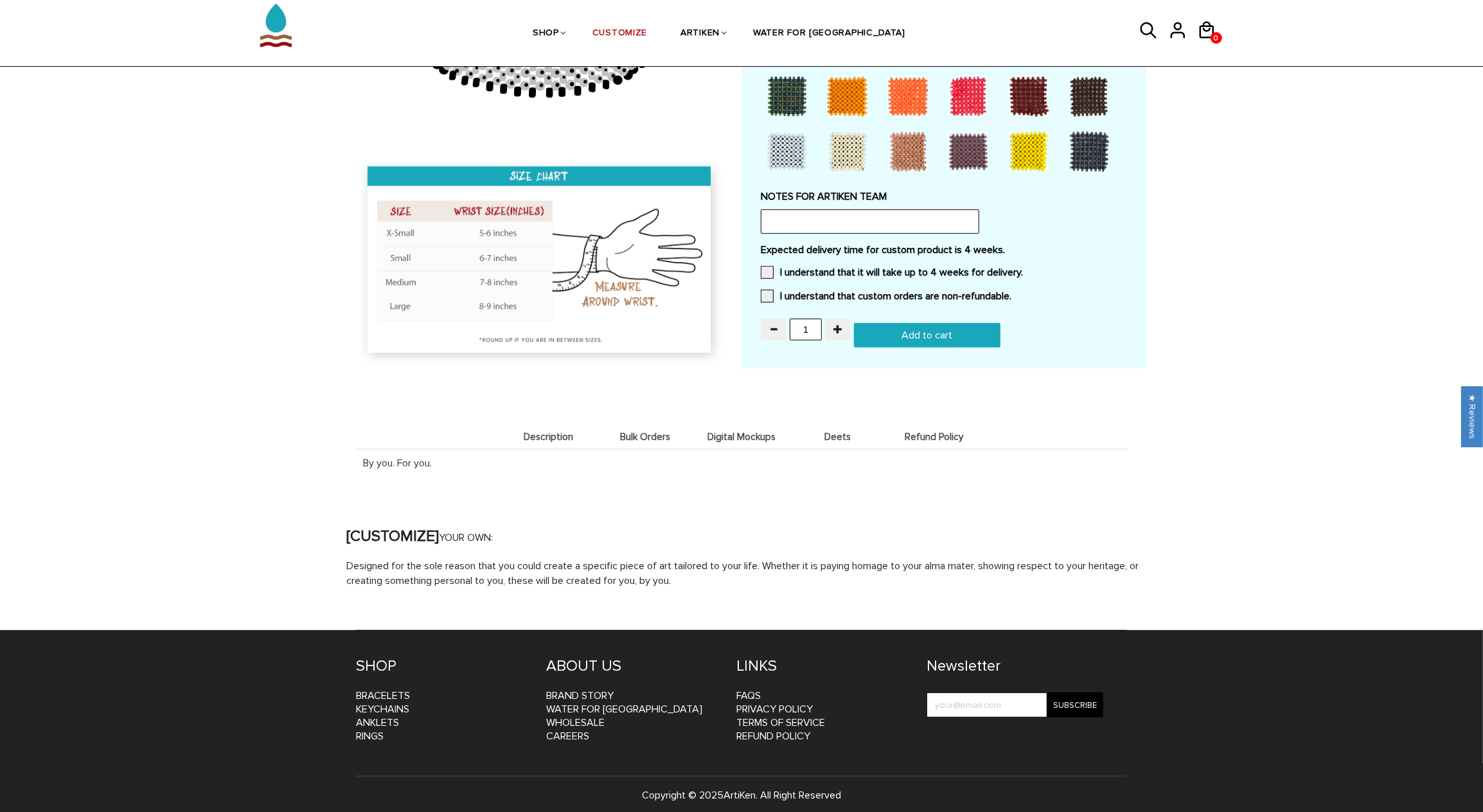
click at [630, 432] on span "Bulk Orders" at bounding box center [645, 437] width 90 height 11
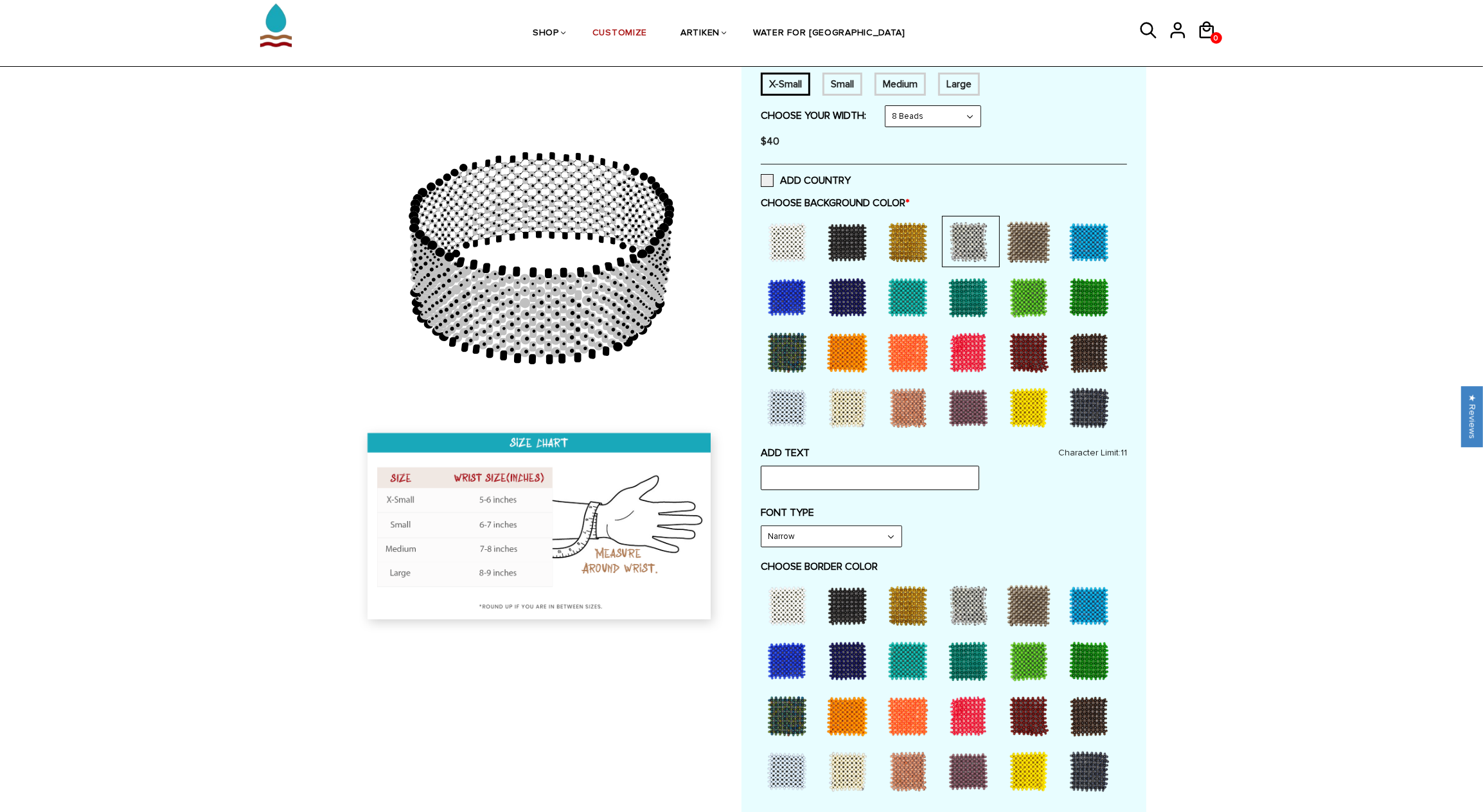
scroll to position [0, 0]
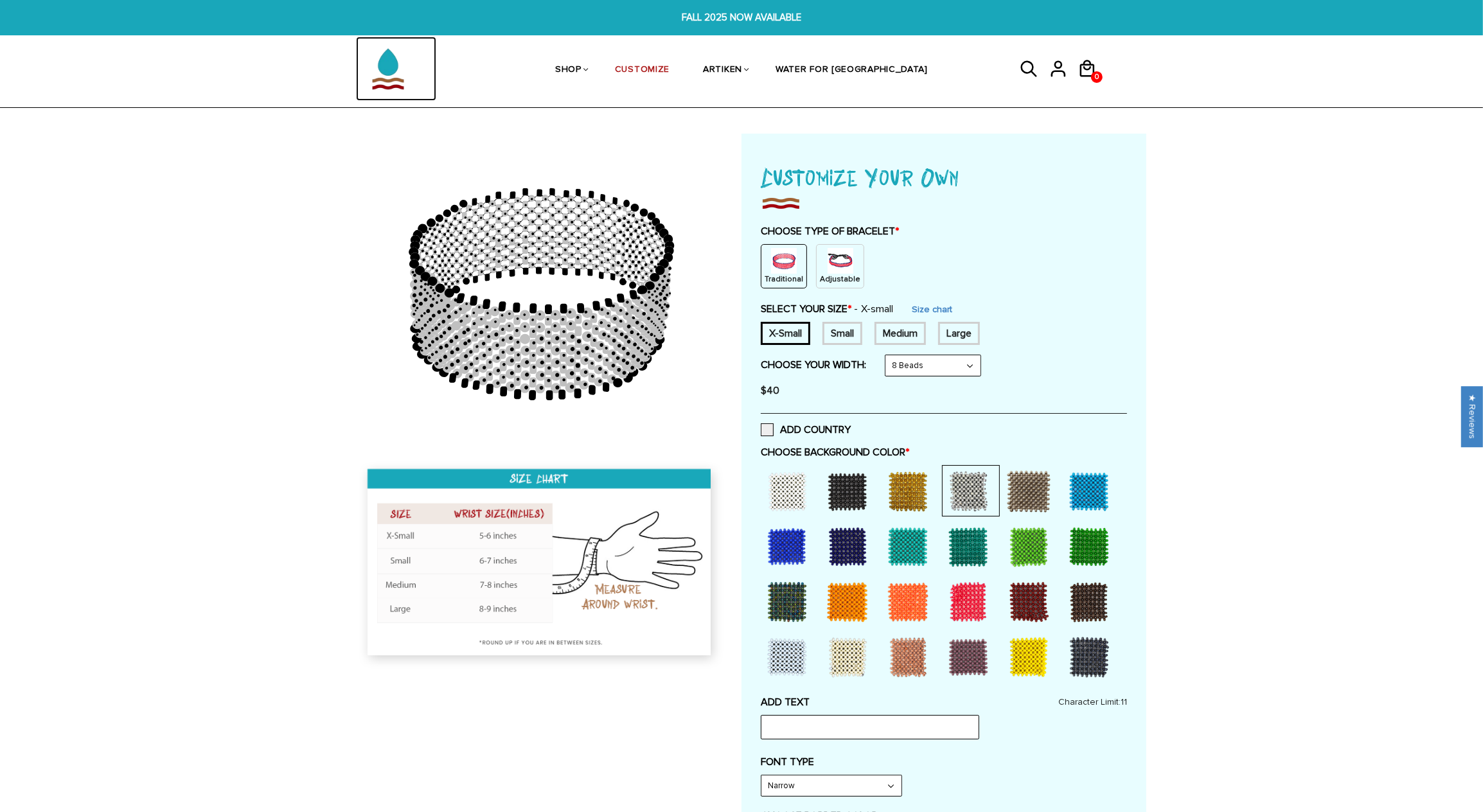
click at [379, 64] on img at bounding box center [388, 68] width 64 height 64
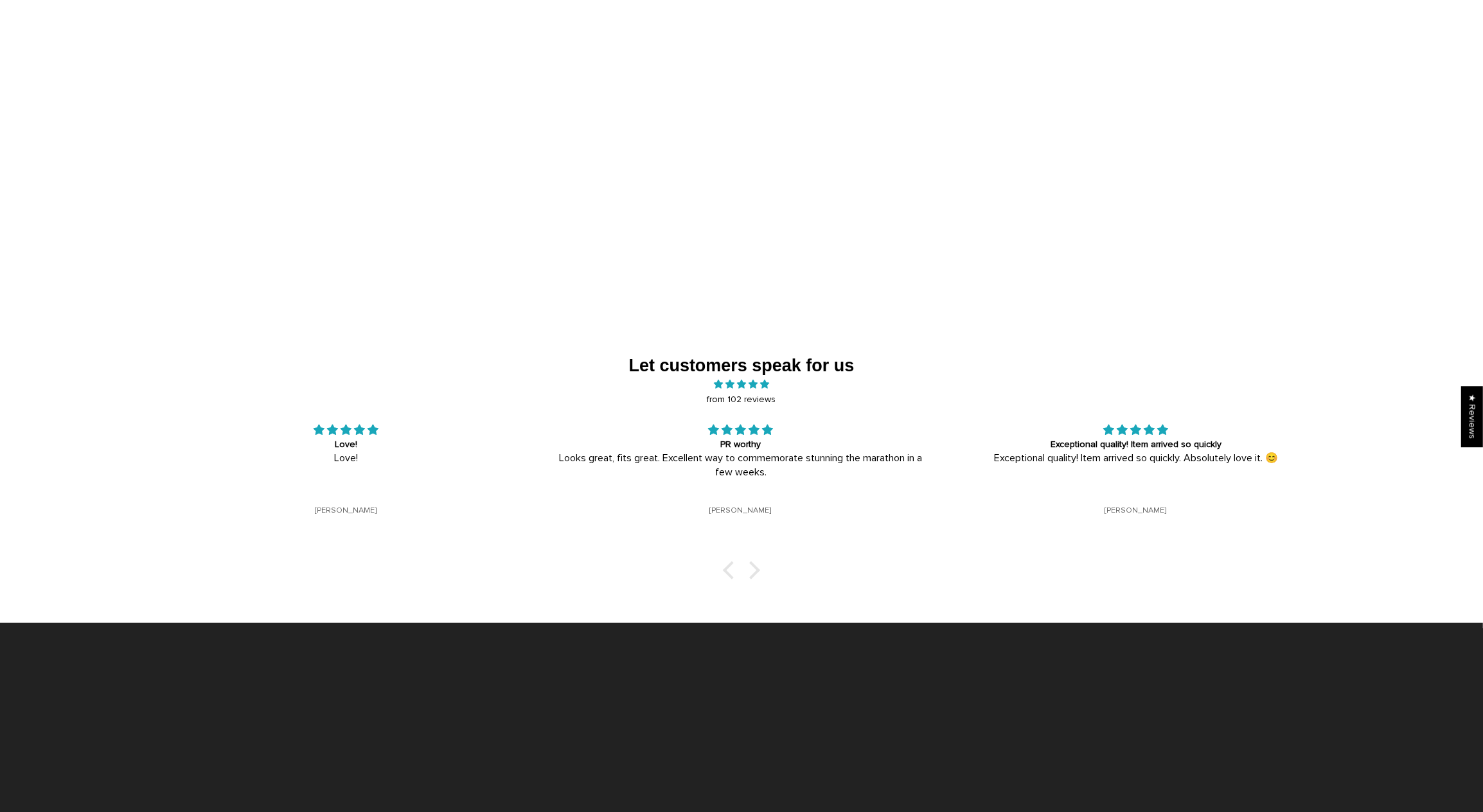
scroll to position [1996, 0]
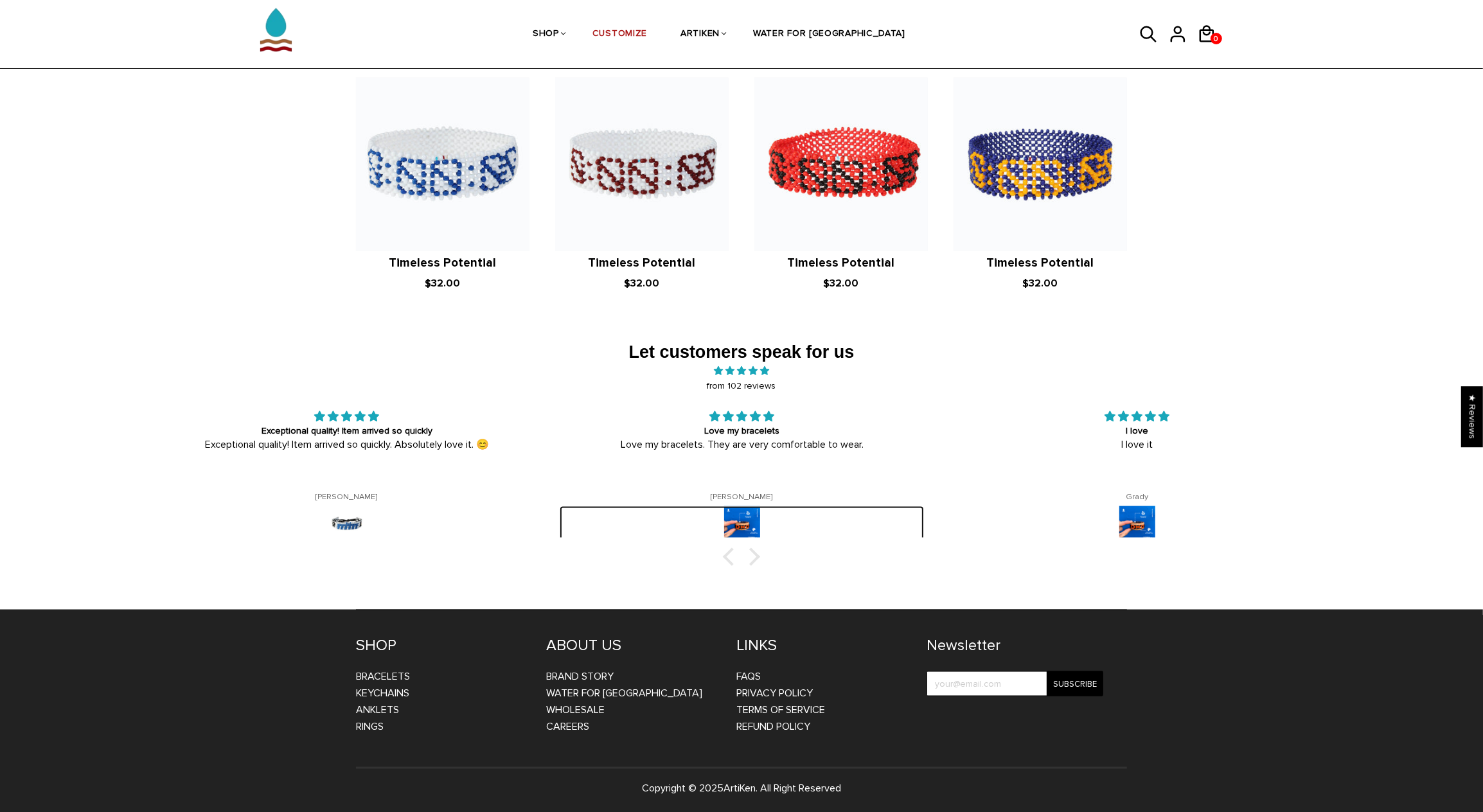
click at [740, 528] on img at bounding box center [742, 524] width 36 height 36
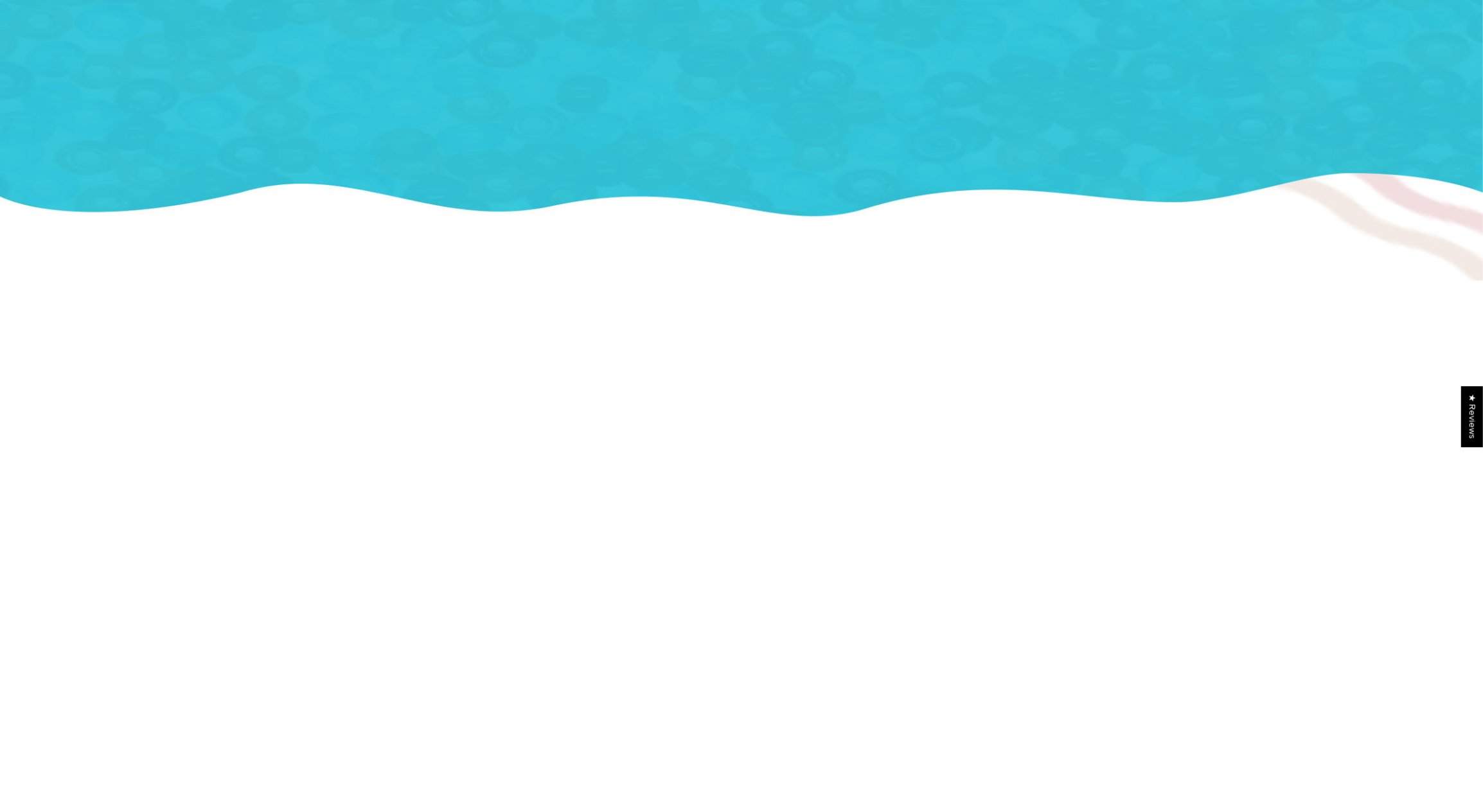
scroll to position [1996, 0]
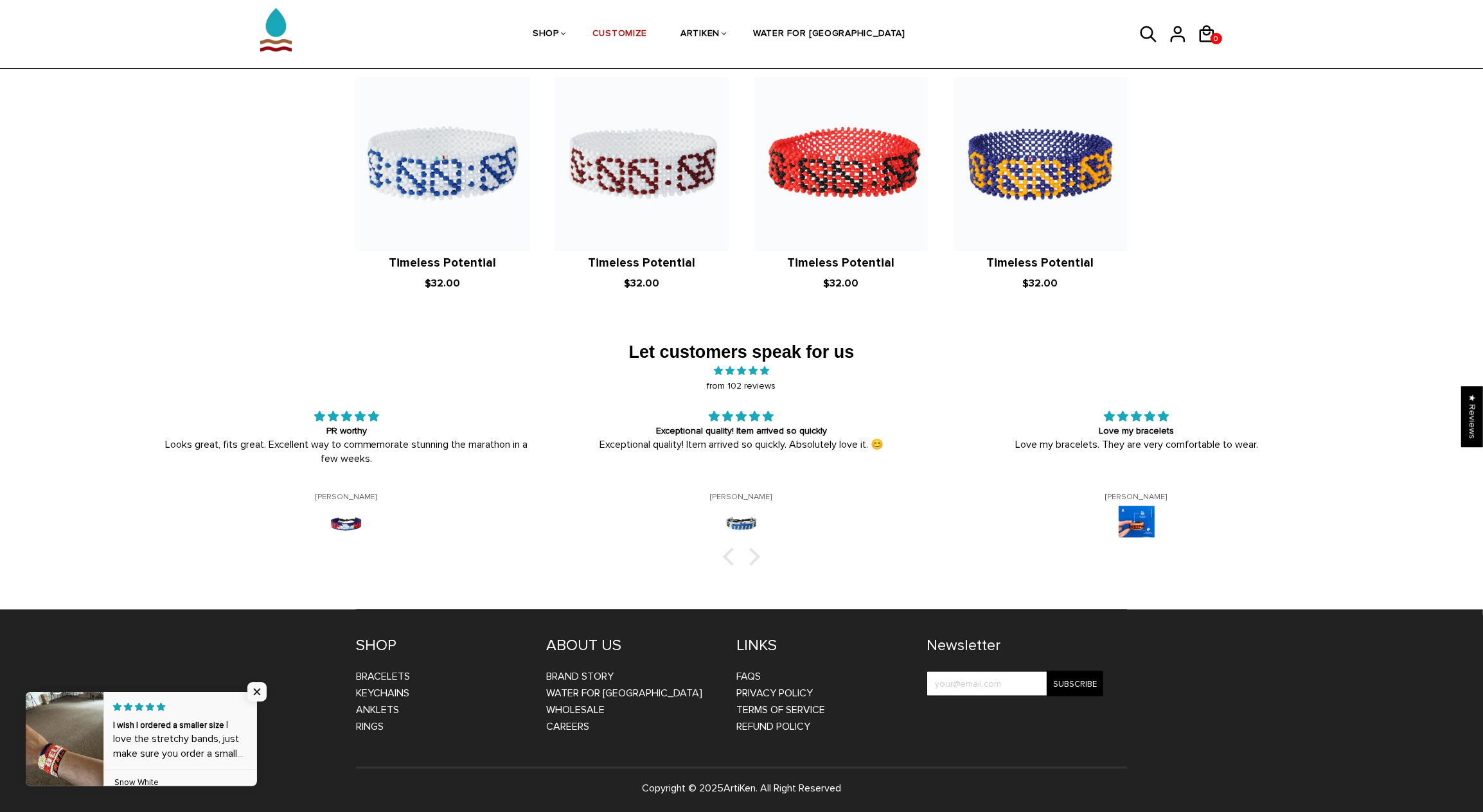
click at [257, 764] on link at bounding box center [257, 739] width 0 height 95
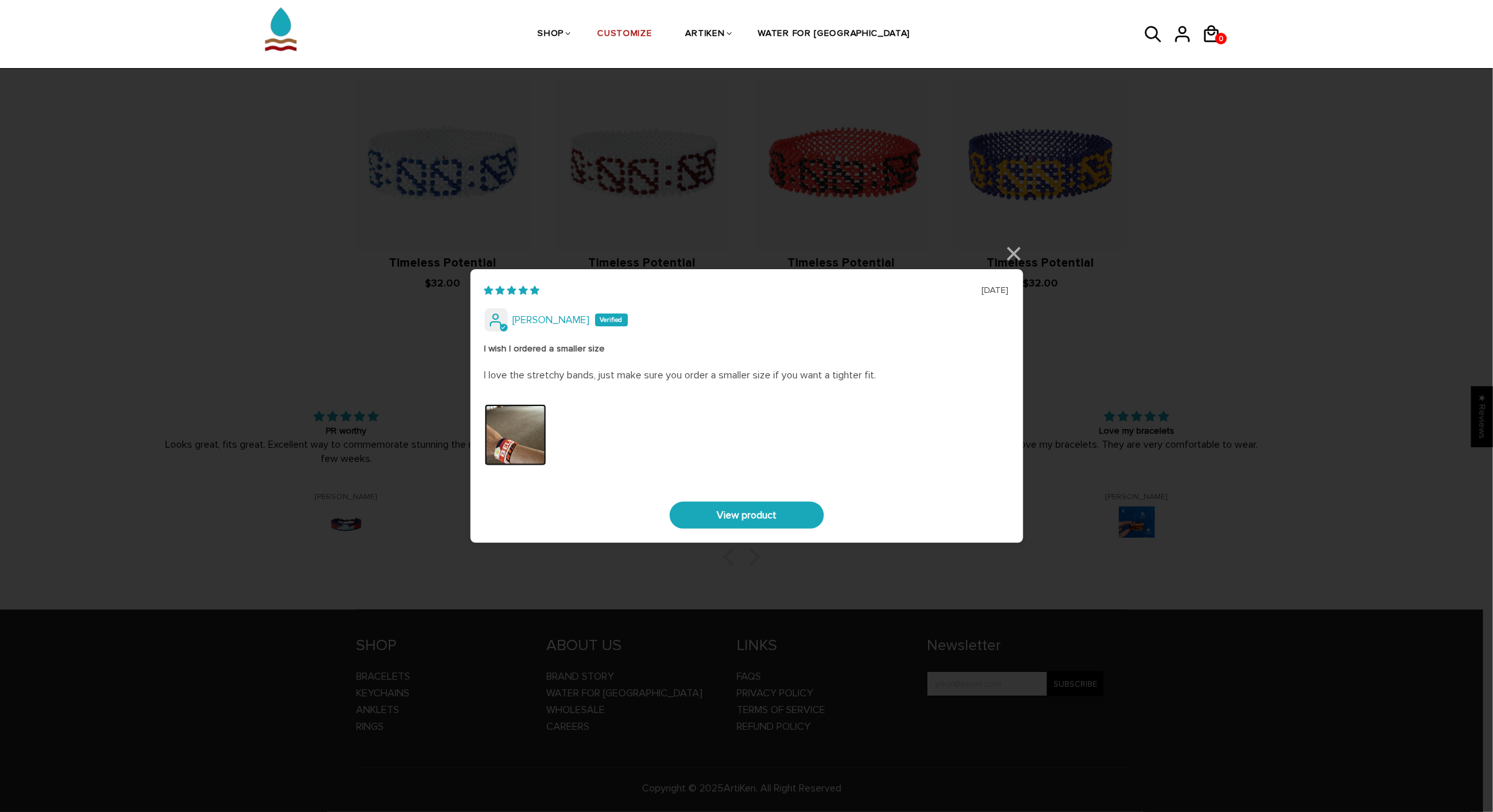
click at [507, 436] on img "Link to user picture 0" at bounding box center [515, 434] width 62 height 61
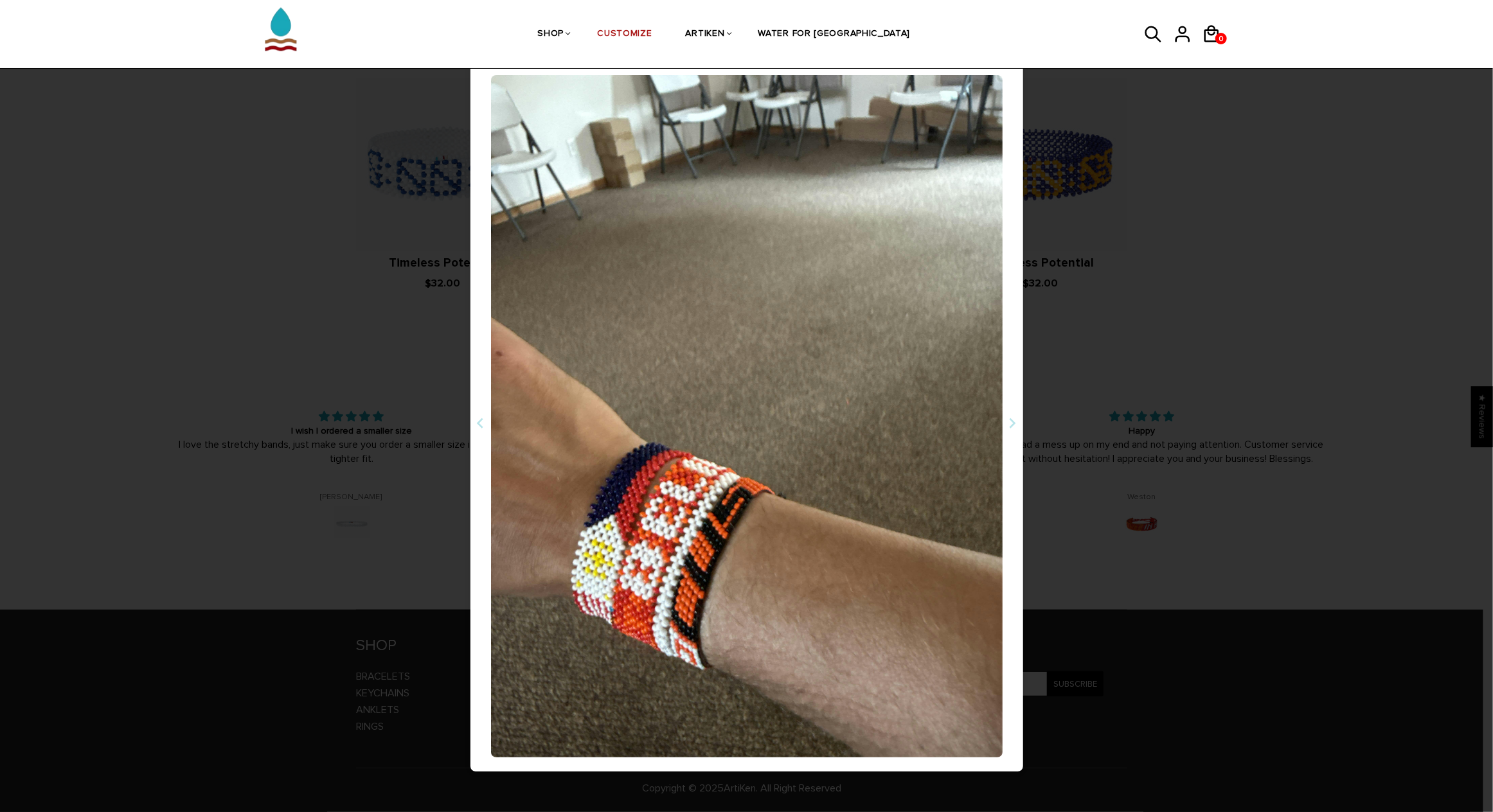
click at [1240, 189] on div "07/09/2025 Phillip Grothus I wish I ordered a smaller size I love the stretchy …" at bounding box center [746, 406] width 1493 height 812
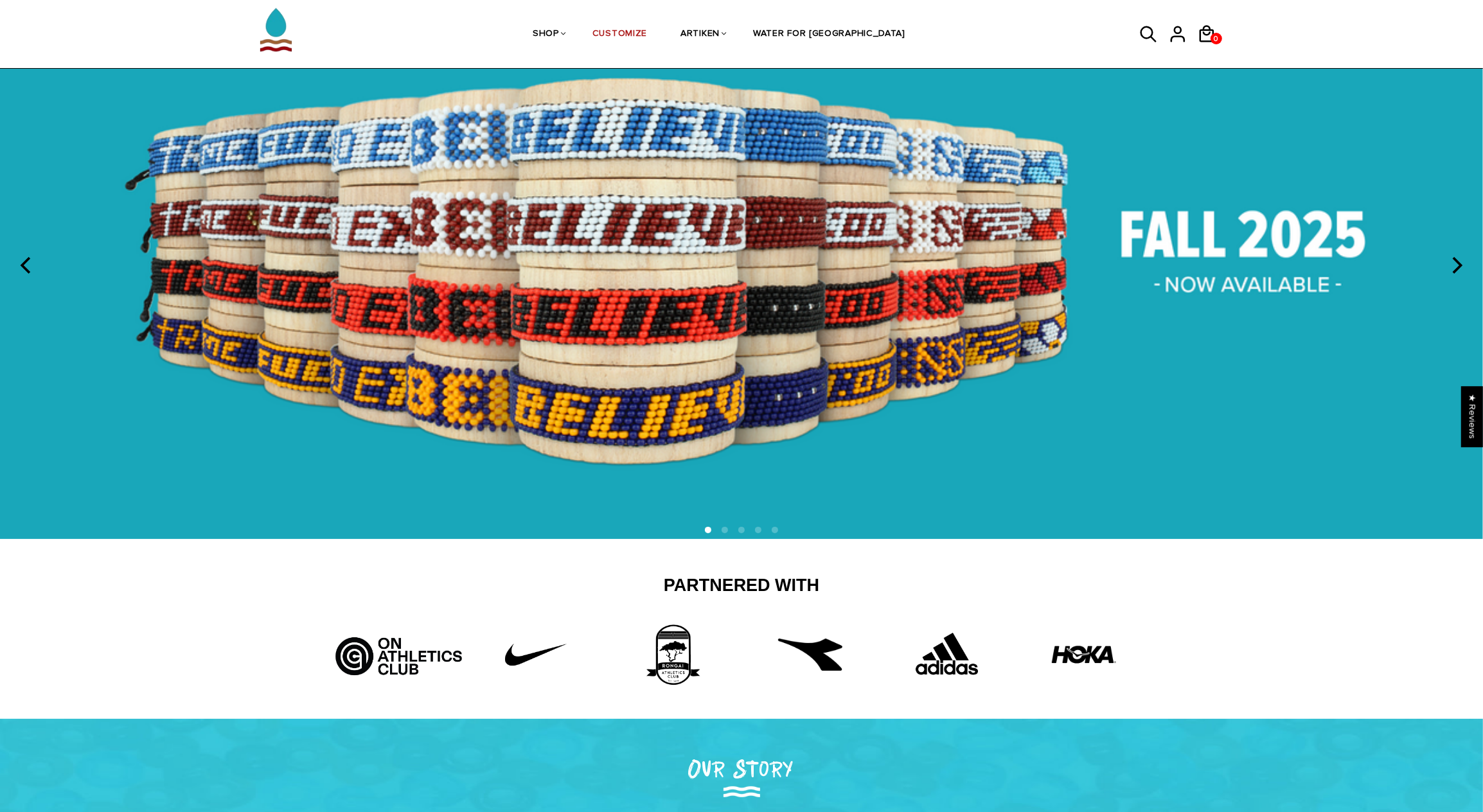
scroll to position [0, 0]
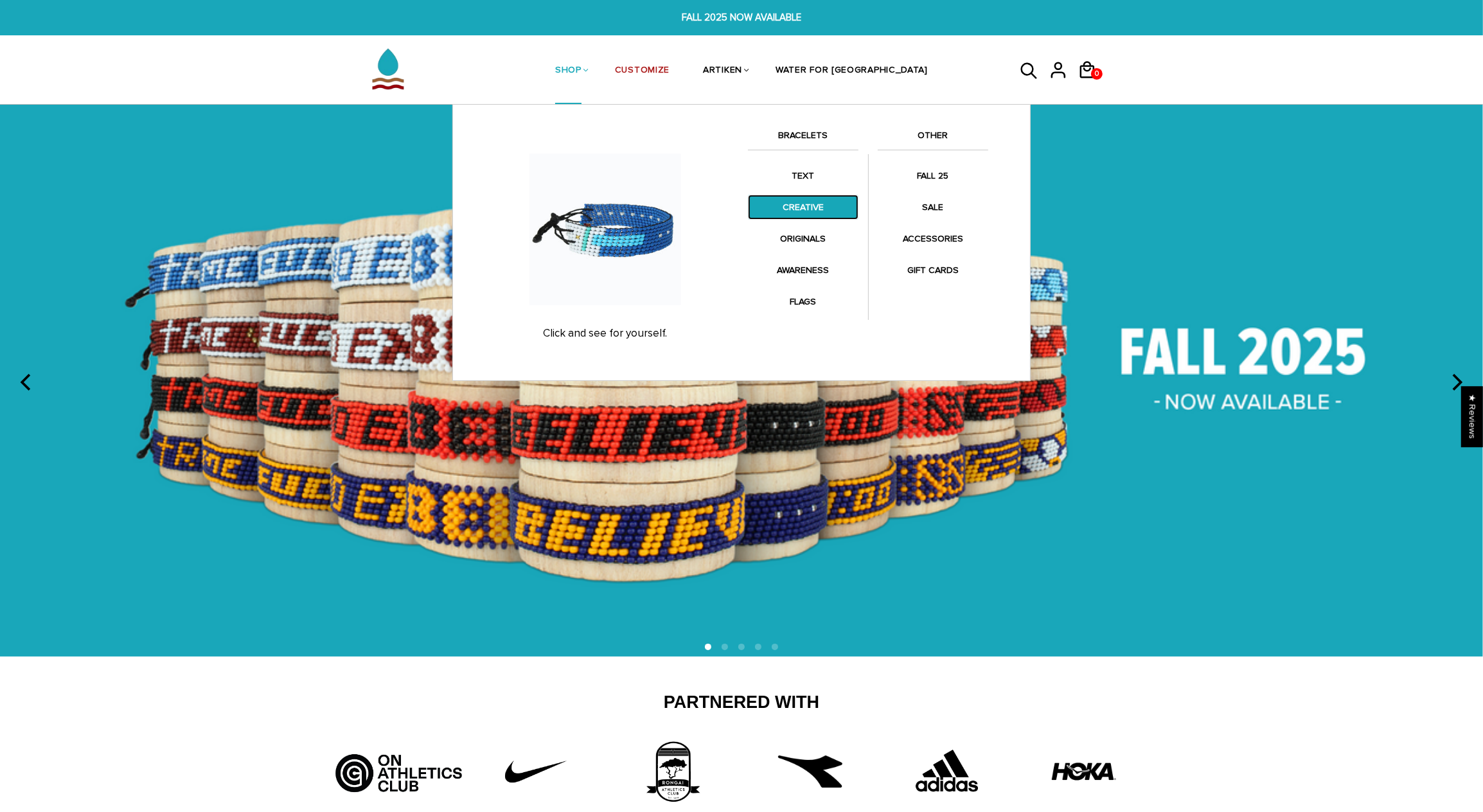
click at [820, 218] on link "CREATIVE" at bounding box center [803, 207] width 110 height 25
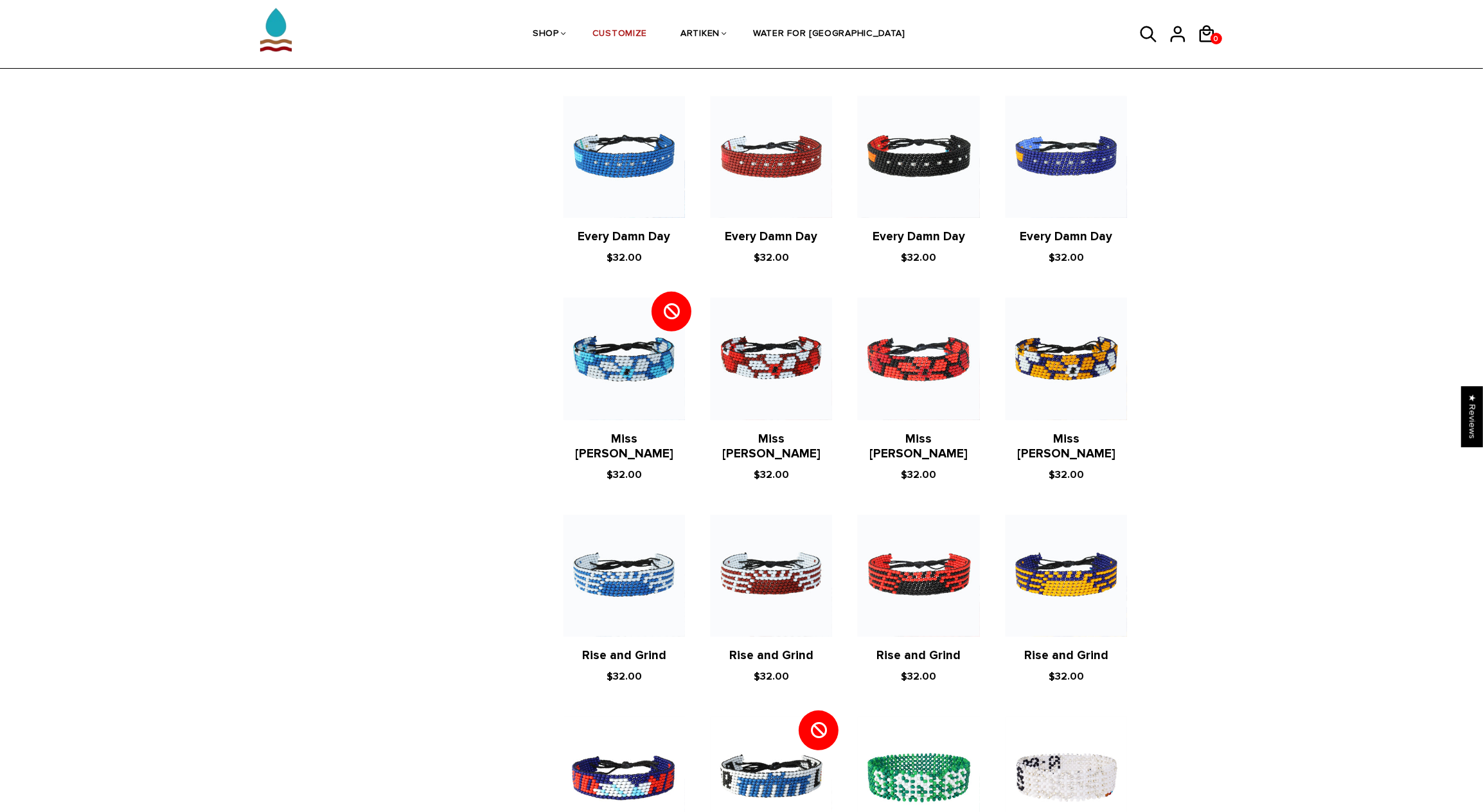
scroll to position [405, 0]
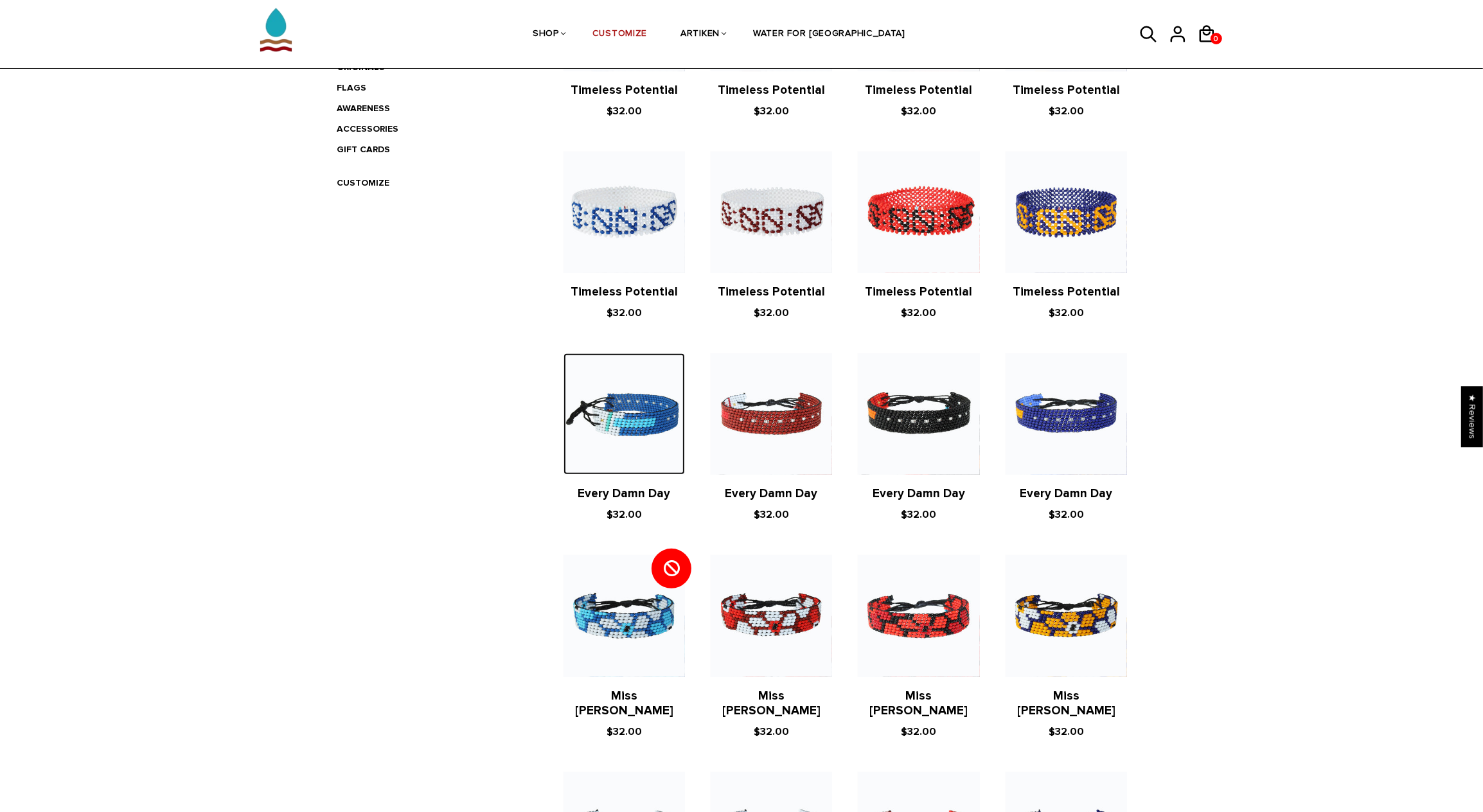
click at [633, 423] on img at bounding box center [624, 414] width 122 height 122
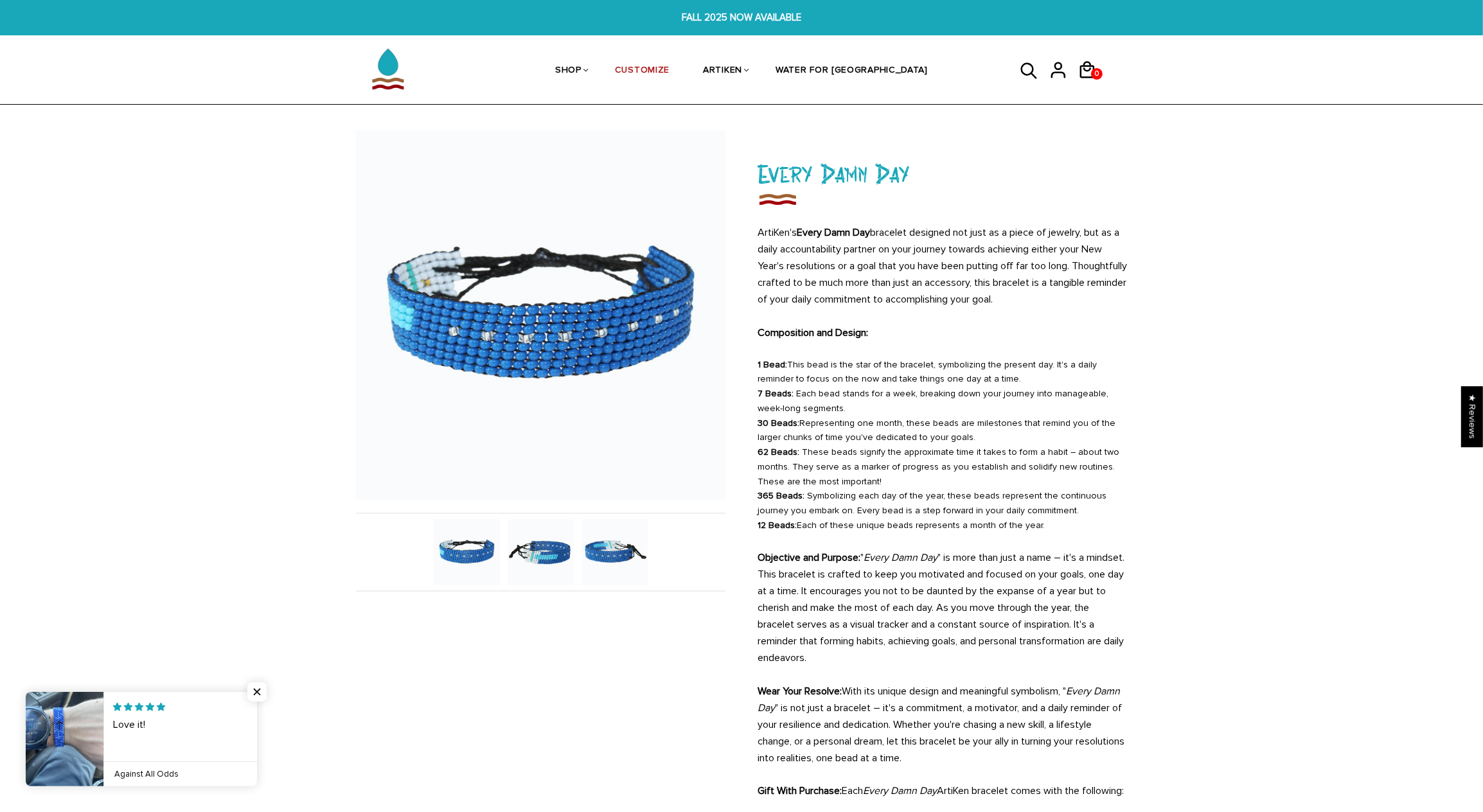
click at [550, 548] on img at bounding box center [540, 552] width 66 height 66
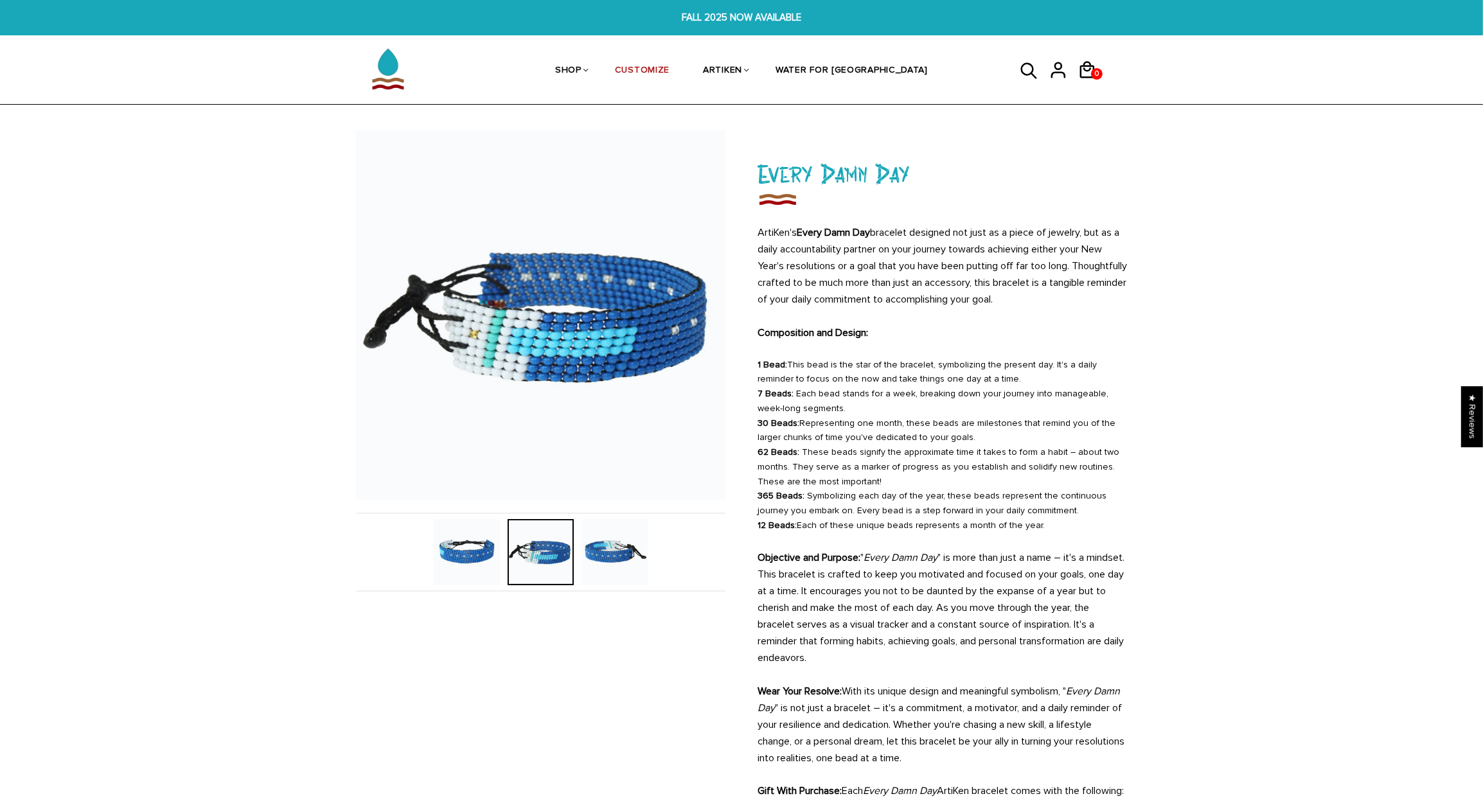
click at [622, 553] on img at bounding box center [614, 552] width 66 height 66
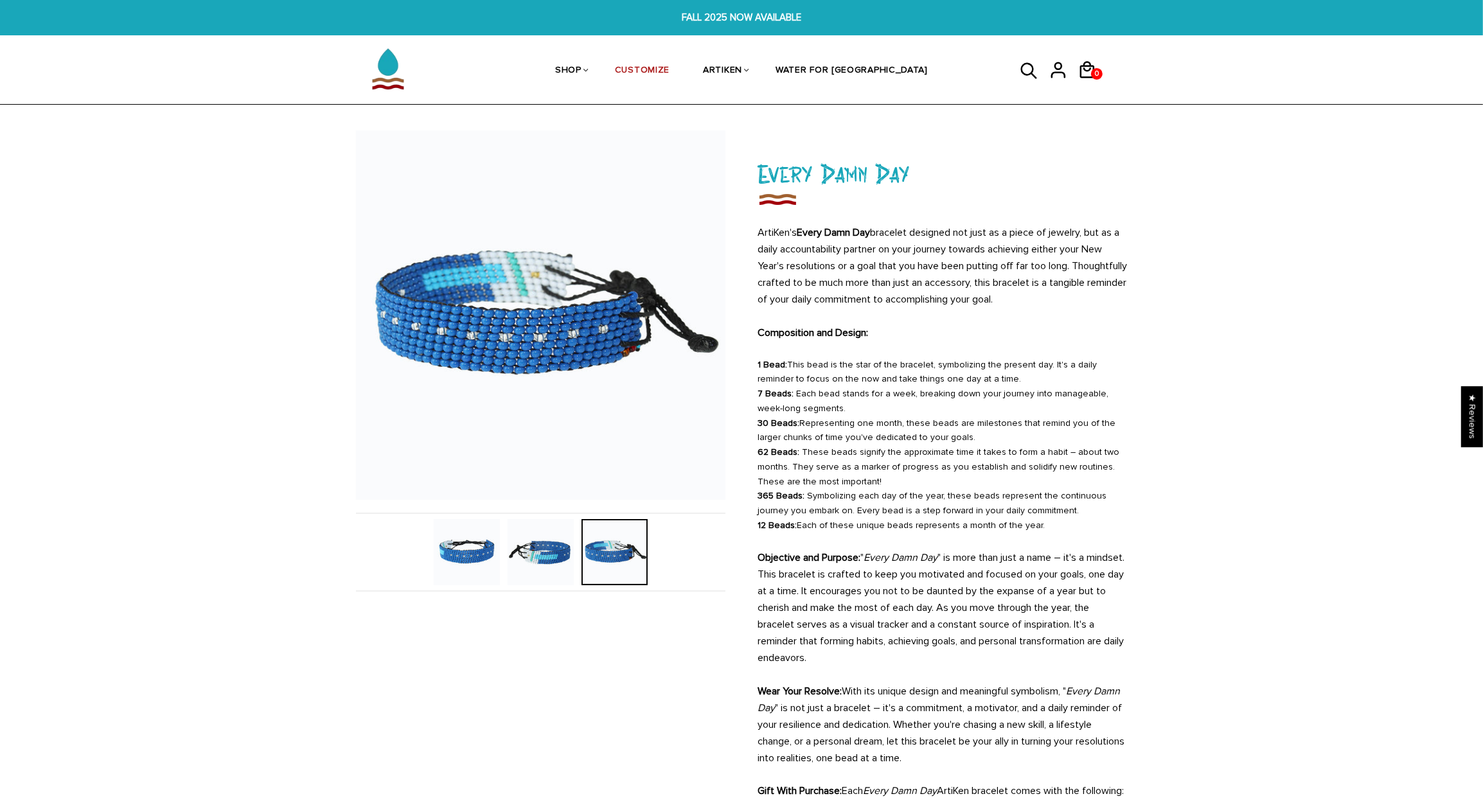
click at [474, 559] on img at bounding box center [467, 552] width 66 height 66
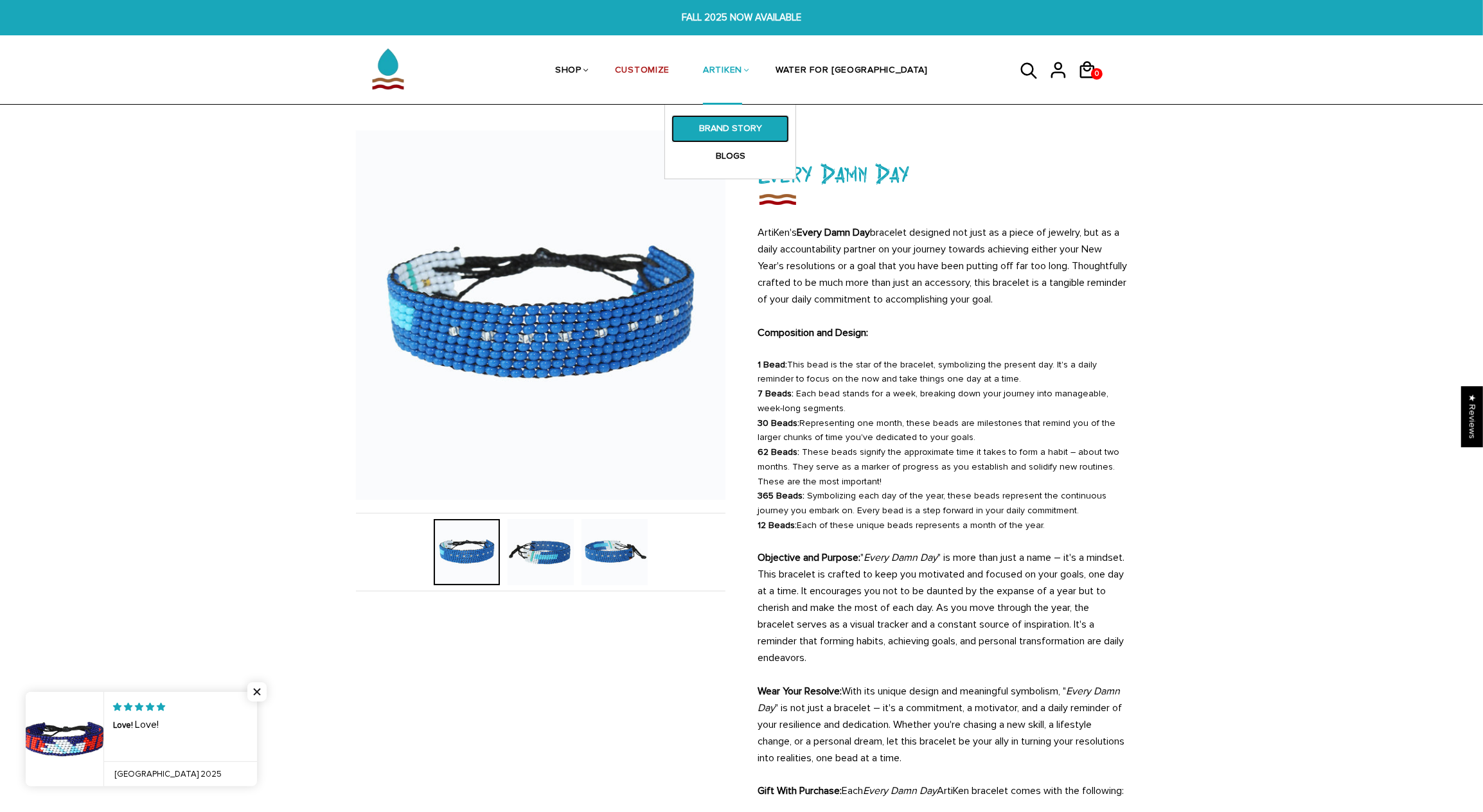
click at [765, 135] on link "BRAND STORY" at bounding box center [730, 128] width 118 height 27
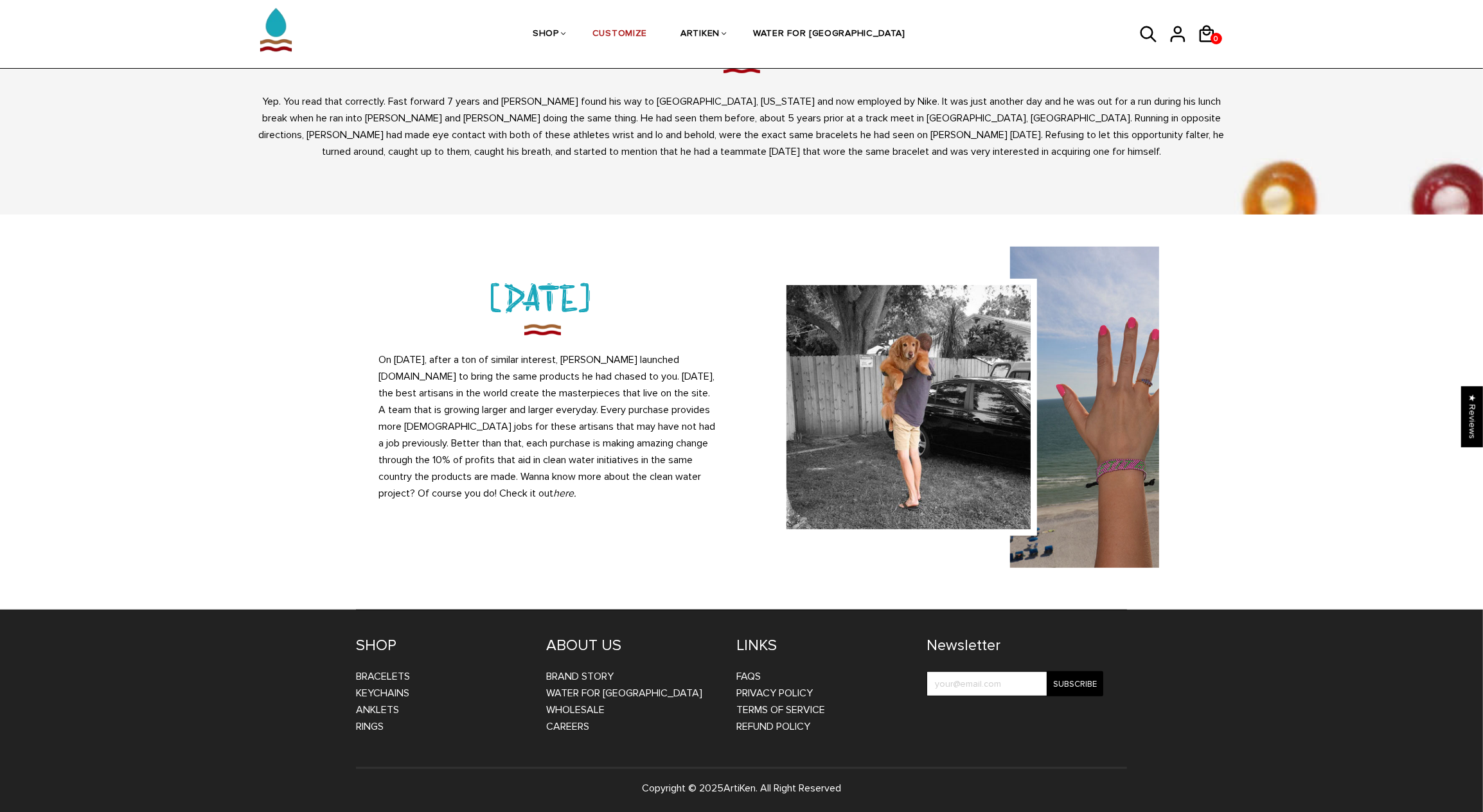
scroll to position [938, 0]
click at [600, 708] on link "WHOLESALE" at bounding box center [575, 709] width 58 height 13
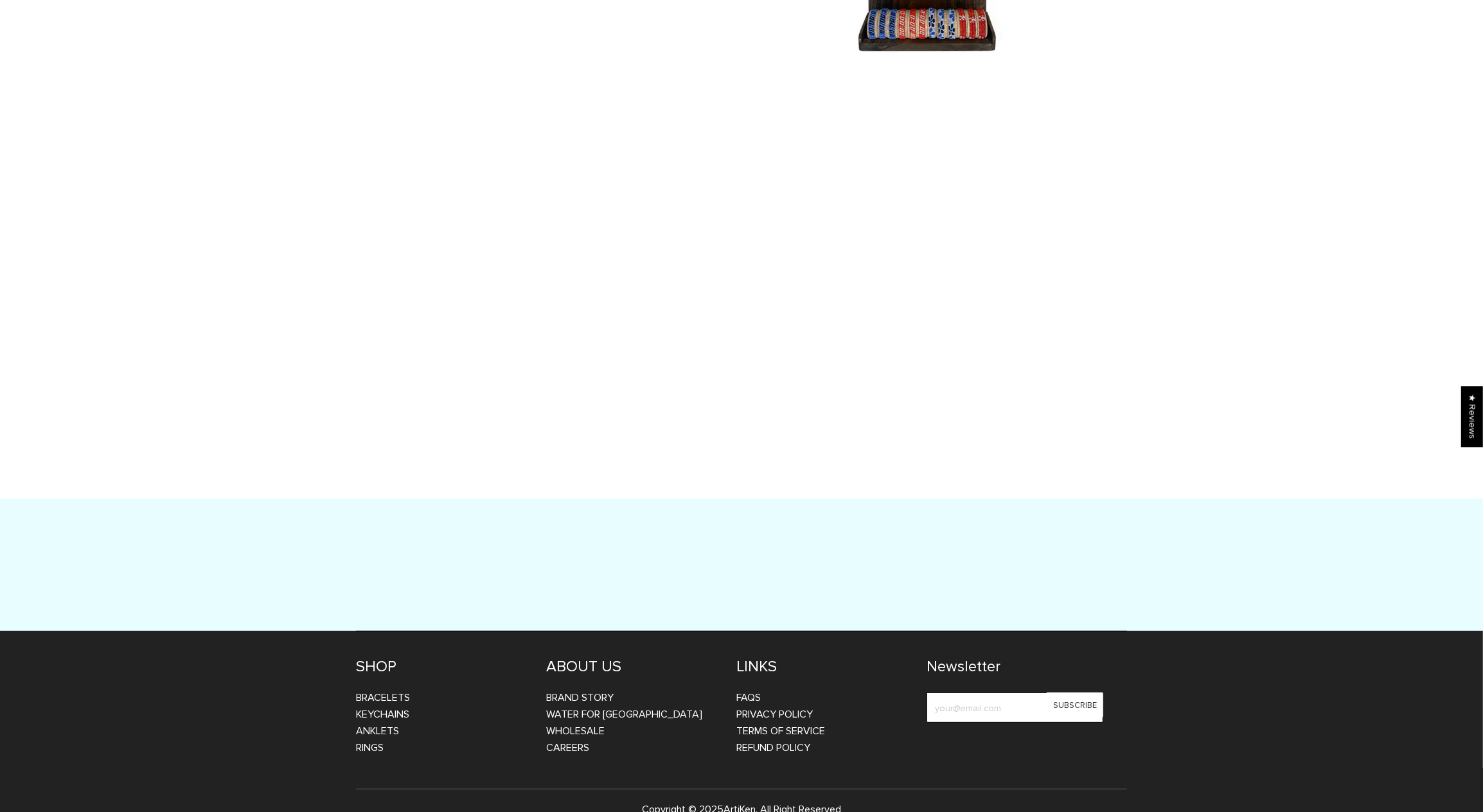
scroll to position [397, 0]
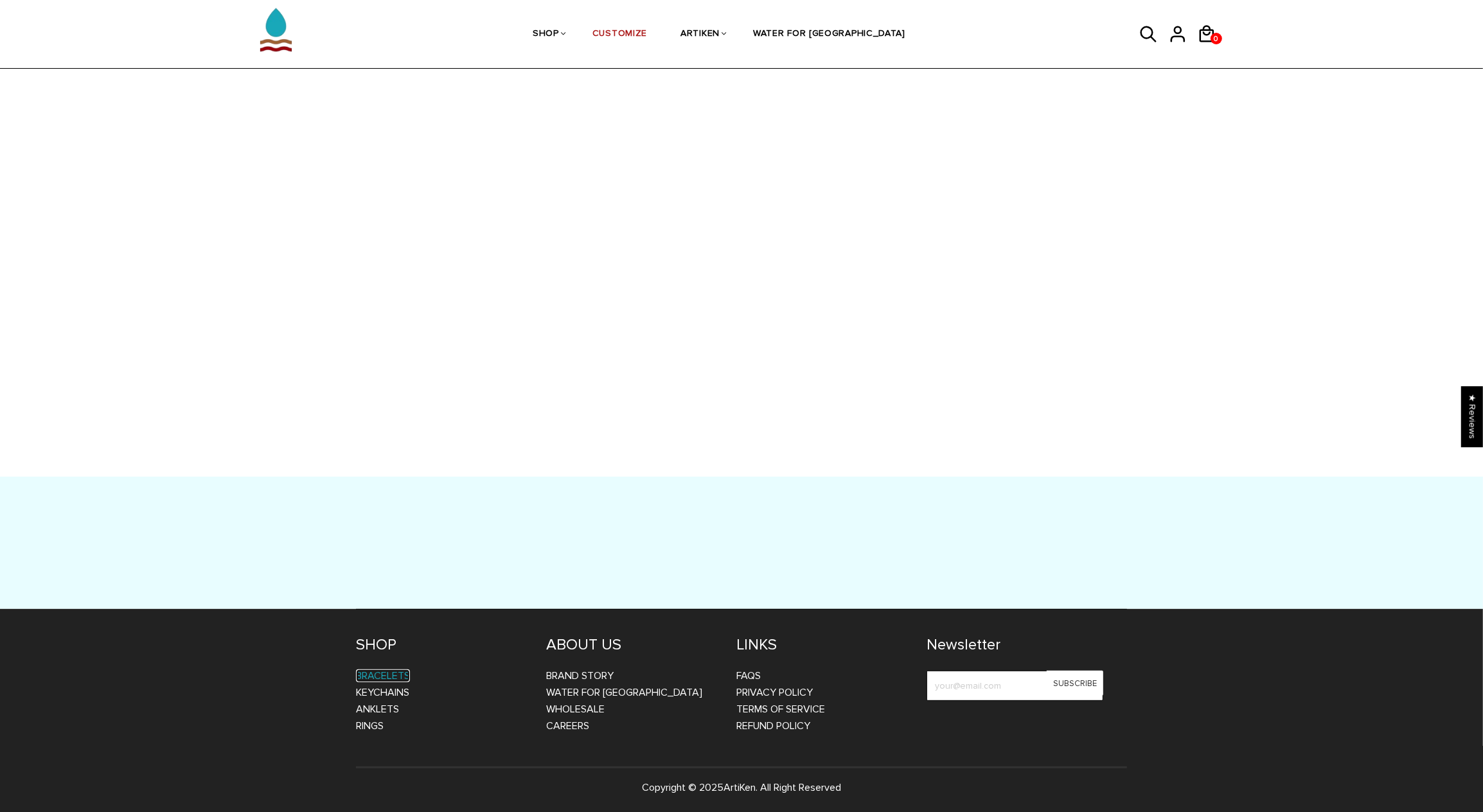
click at [400, 669] on link "Bracelets" at bounding box center [383, 675] width 54 height 13
